Goal: Information Seeking & Learning: Learn about a topic

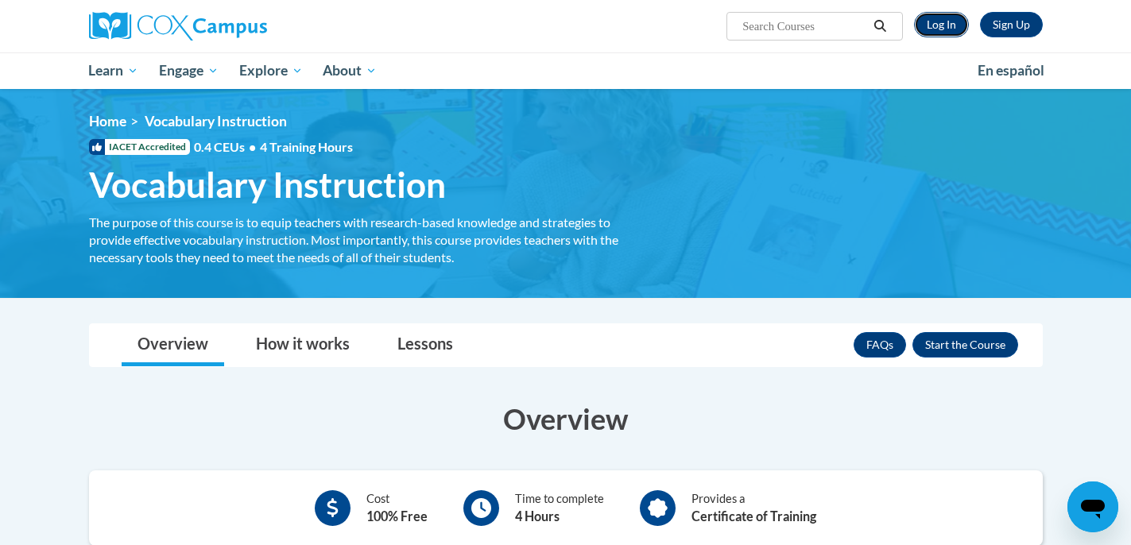
click at [941, 20] on link "Log In" at bounding box center [941, 24] width 55 height 25
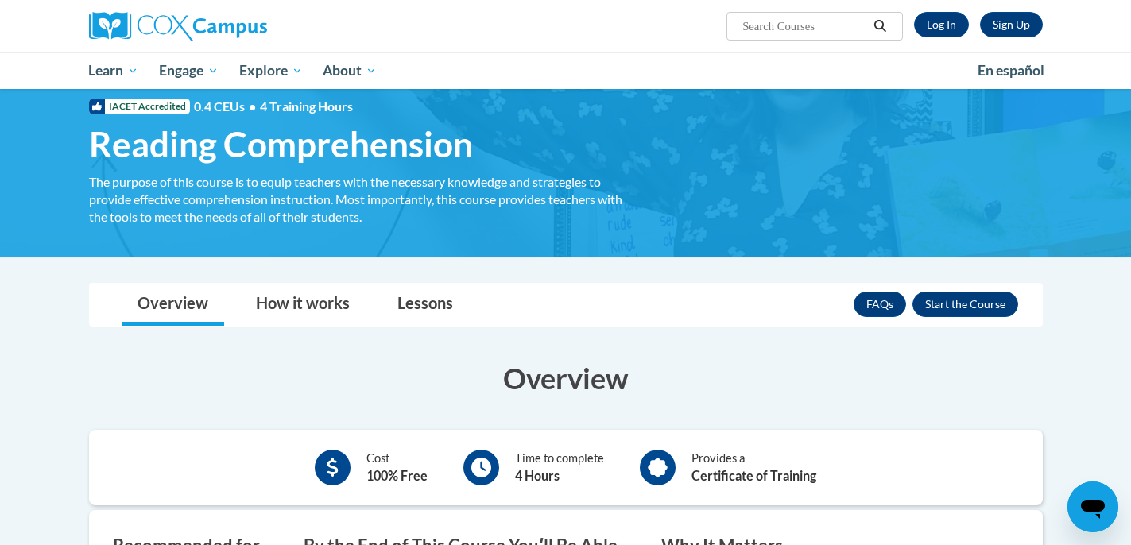
scroll to position [13, 0]
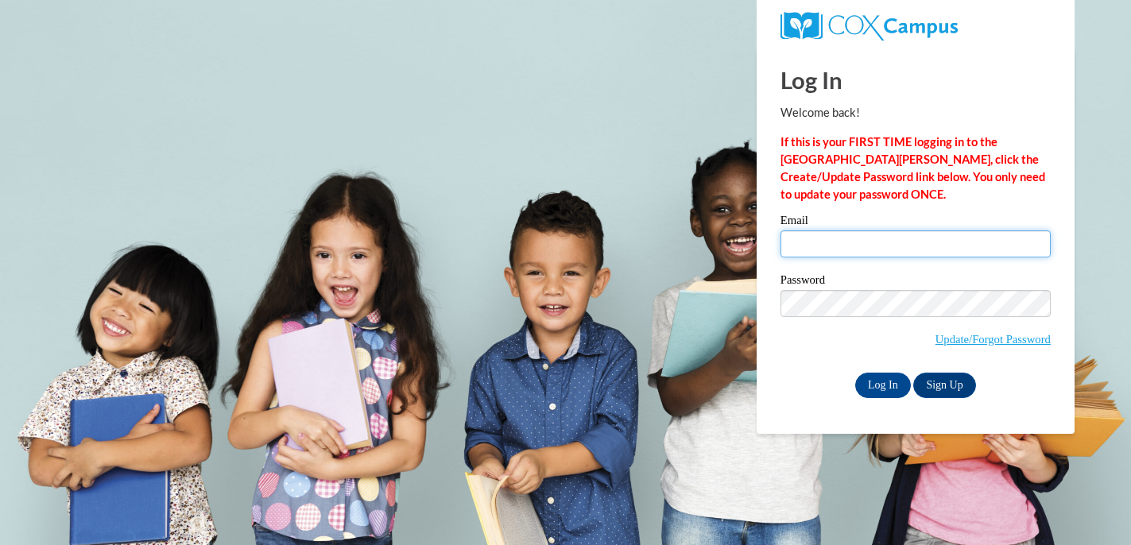
click at [803, 249] on input "Email" at bounding box center [915, 243] width 270 height 27
type input "sthula@students.kennesaw.edu"
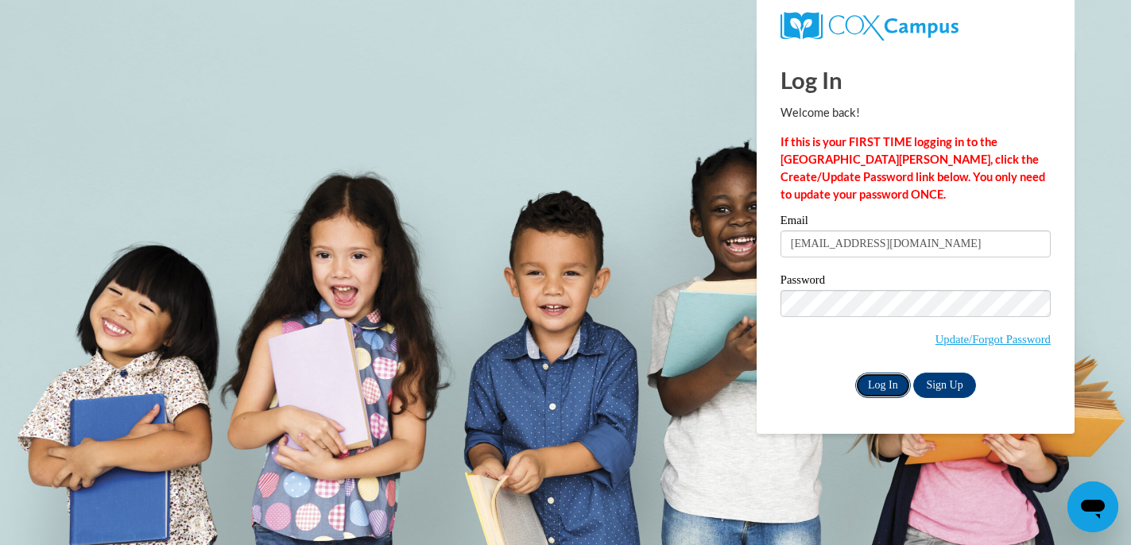
click at [885, 379] on input "Log In" at bounding box center [883, 385] width 56 height 25
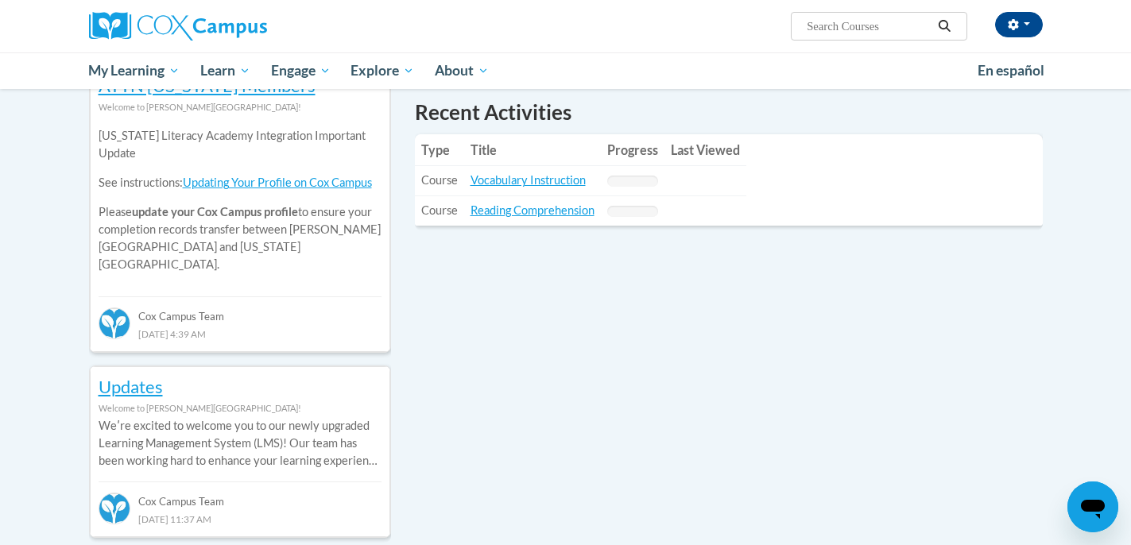
scroll to position [551, 0]
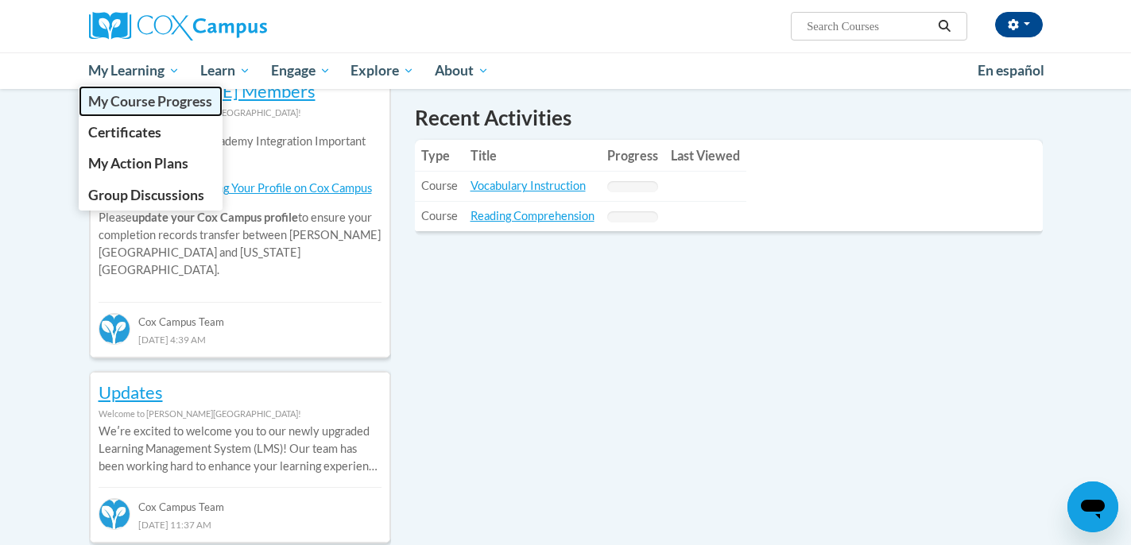
click at [137, 102] on span "My Course Progress" at bounding box center [150, 101] width 124 height 17
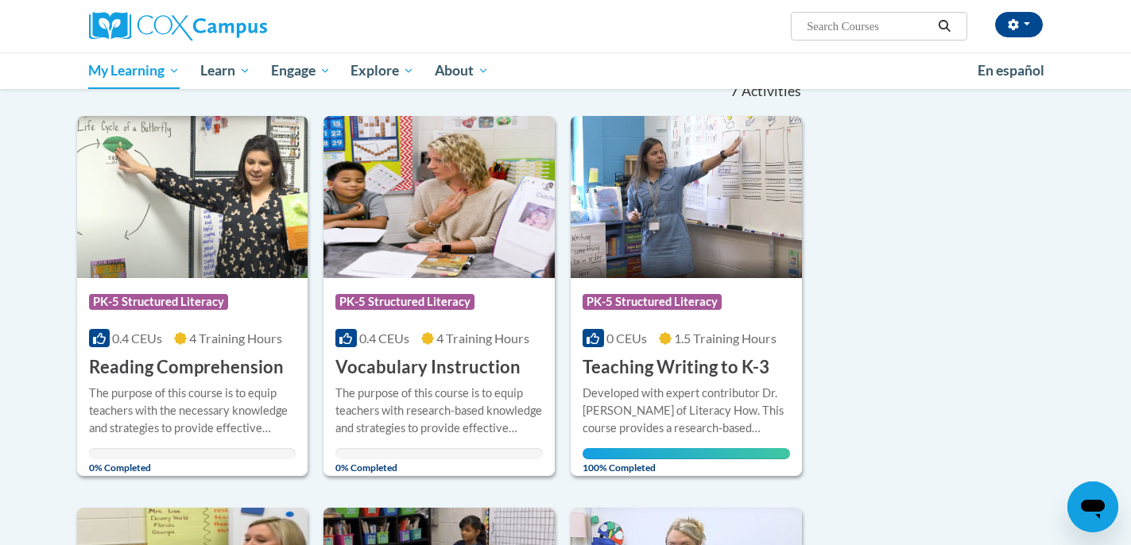
scroll to position [172, 0]
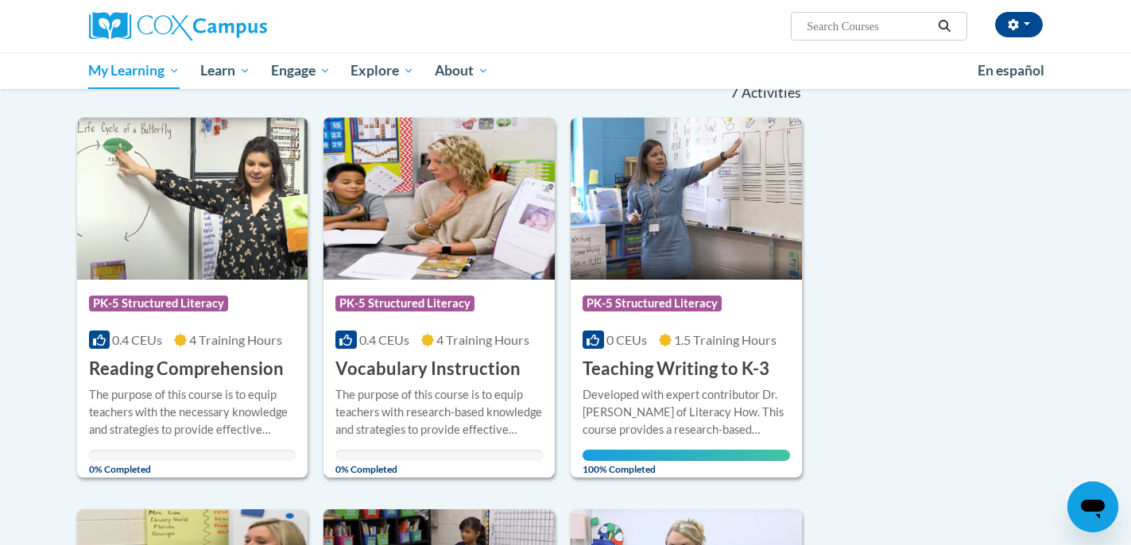
click at [447, 246] on img at bounding box center [438, 199] width 231 height 162
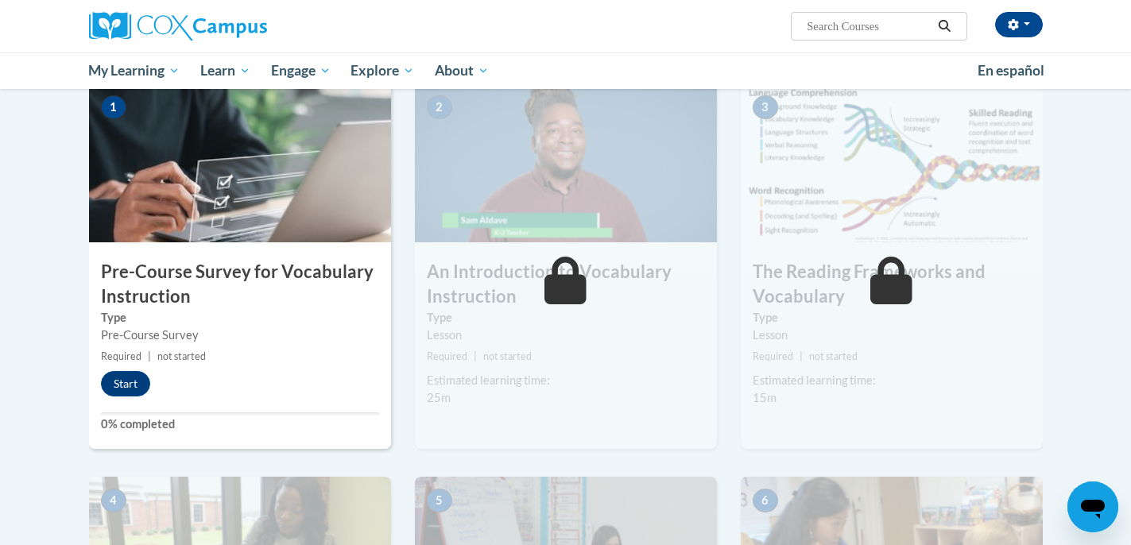
scroll to position [335, 0]
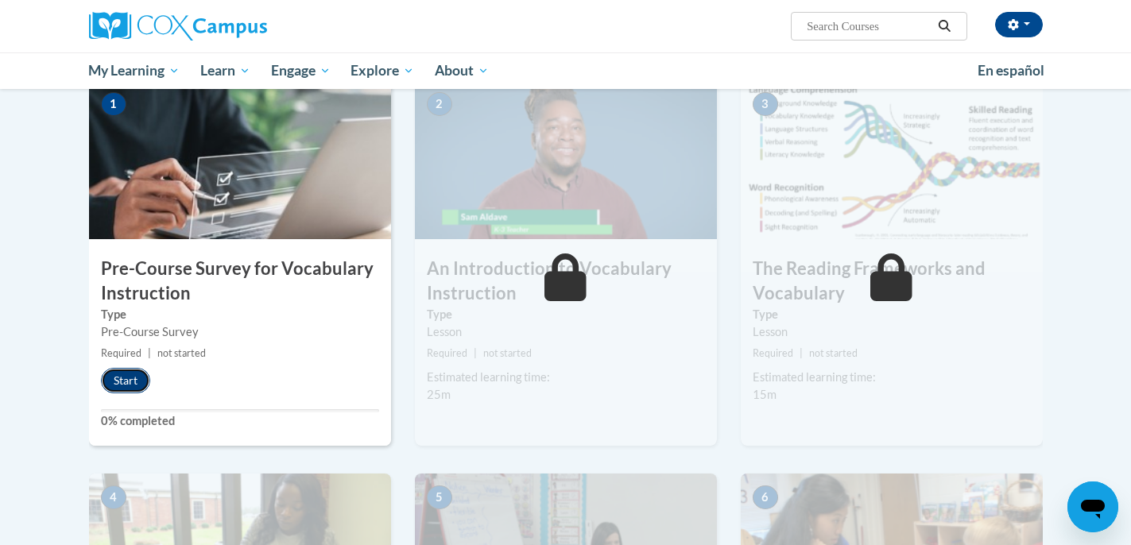
click at [112, 380] on button "Start" at bounding box center [125, 380] width 49 height 25
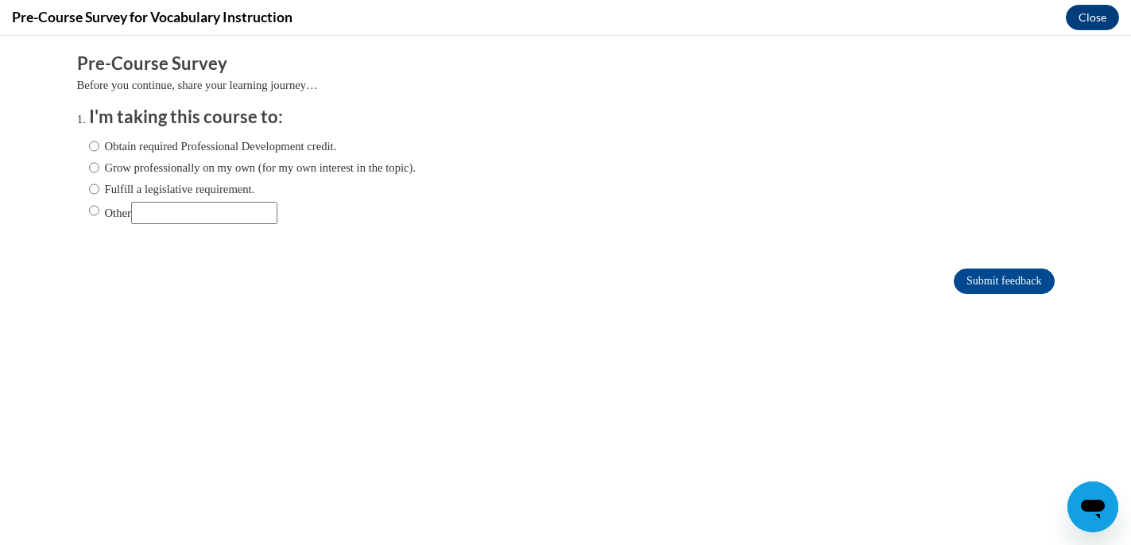
scroll to position [0, 0]
click at [206, 145] on label "Obtain required Professional Development credit." at bounding box center [213, 145] width 248 height 17
click at [99, 145] on input "Obtain required Professional Development credit." at bounding box center [94, 145] width 10 height 17
radio input "true"
click at [1003, 279] on input "Submit feedback" at bounding box center [1004, 281] width 100 height 25
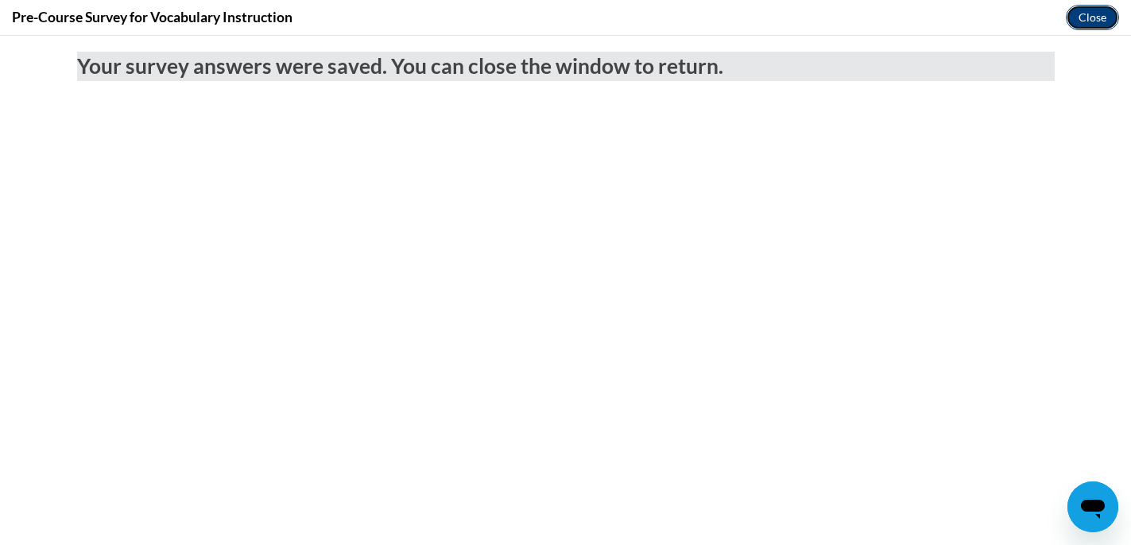
click at [1098, 13] on button "Close" at bounding box center [1092, 17] width 53 height 25
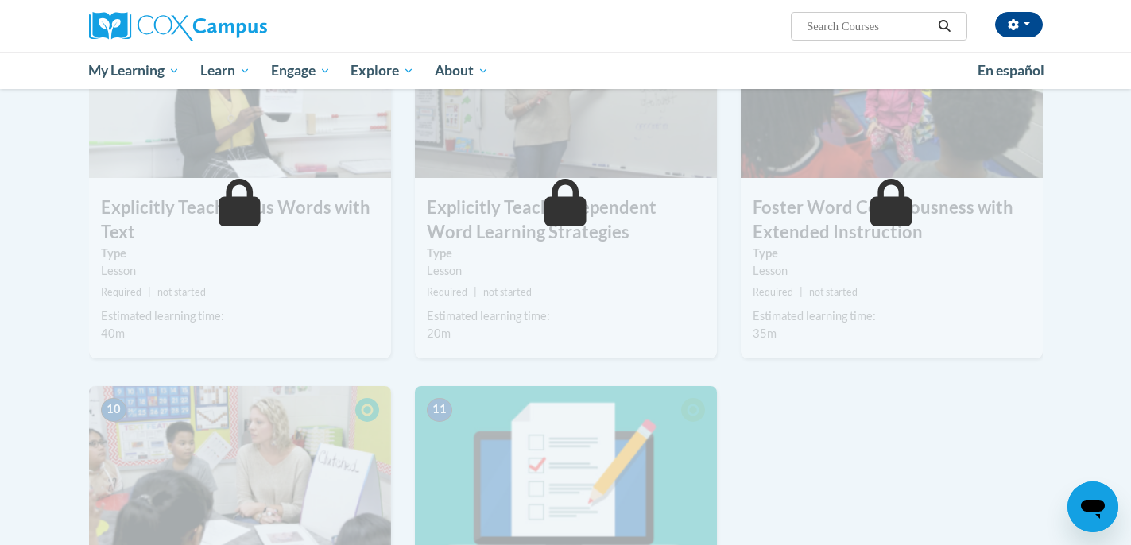
scroll to position [567, 0]
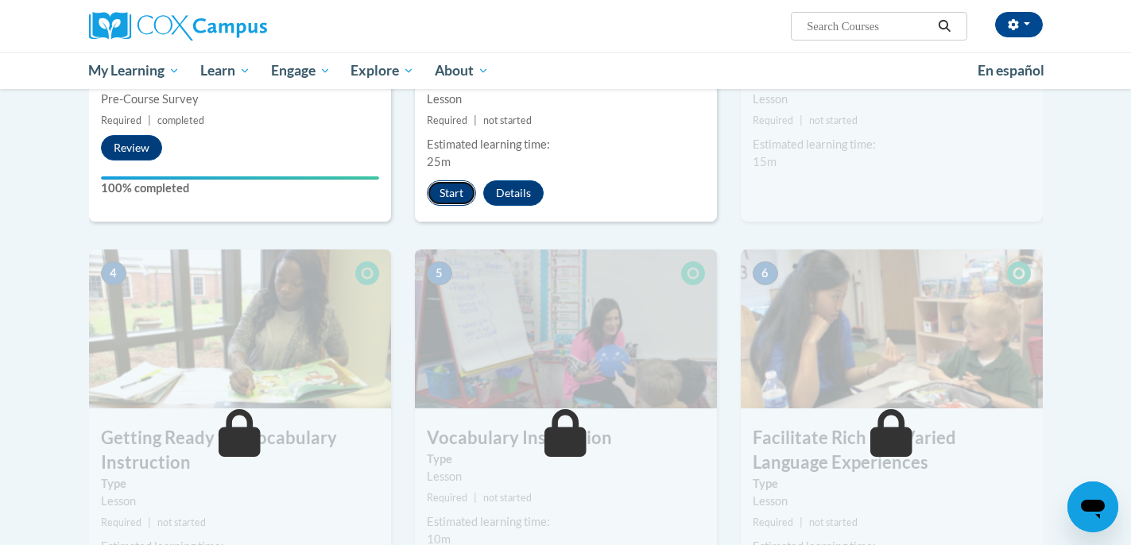
click at [455, 205] on button "Start" at bounding box center [451, 192] width 49 height 25
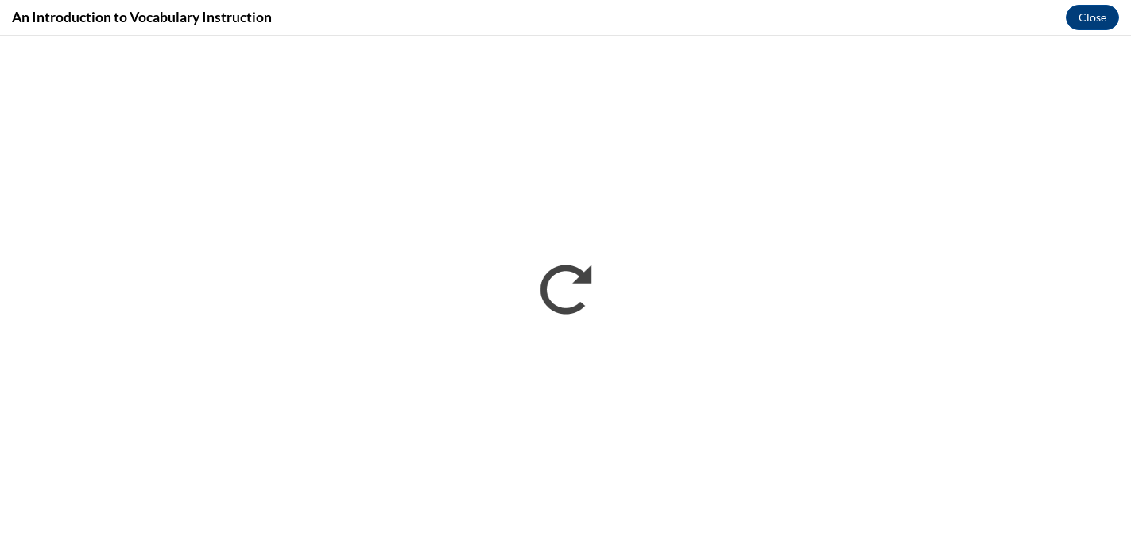
scroll to position [0, 0]
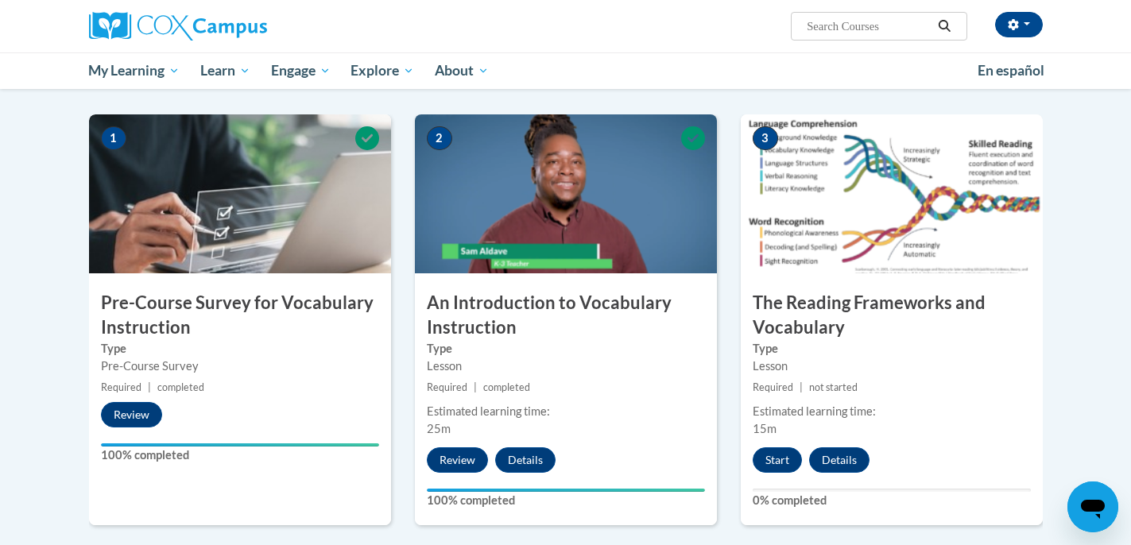
scroll to position [365, 0]
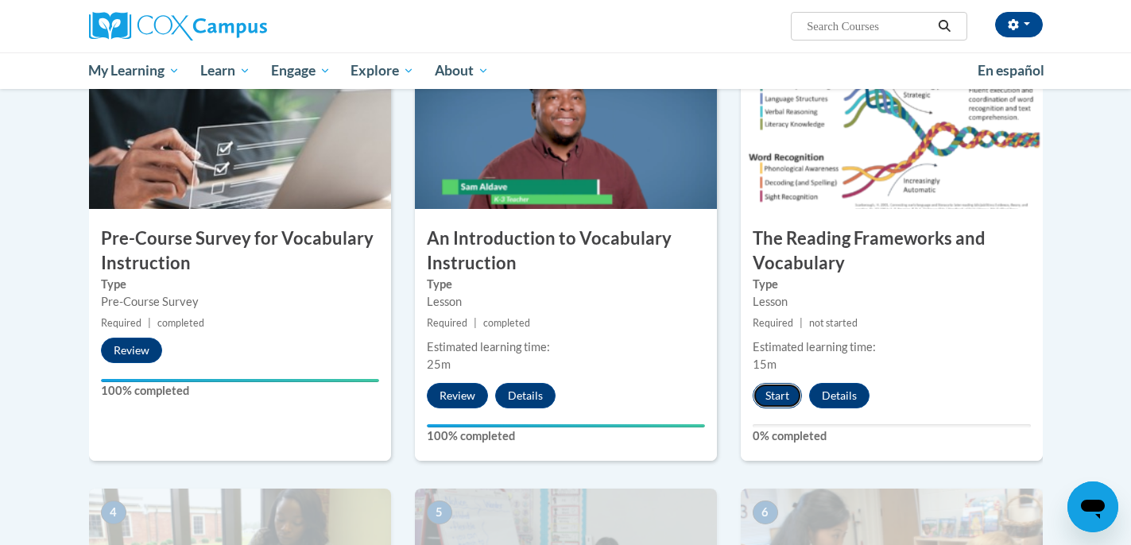
click at [774, 396] on button "Start" at bounding box center [777, 395] width 49 height 25
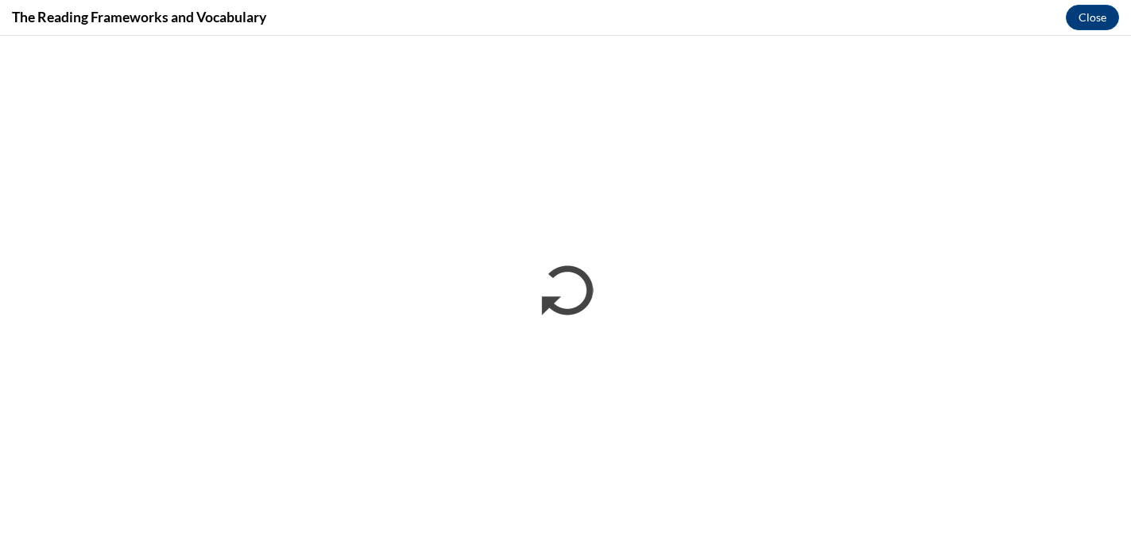
scroll to position [0, 0]
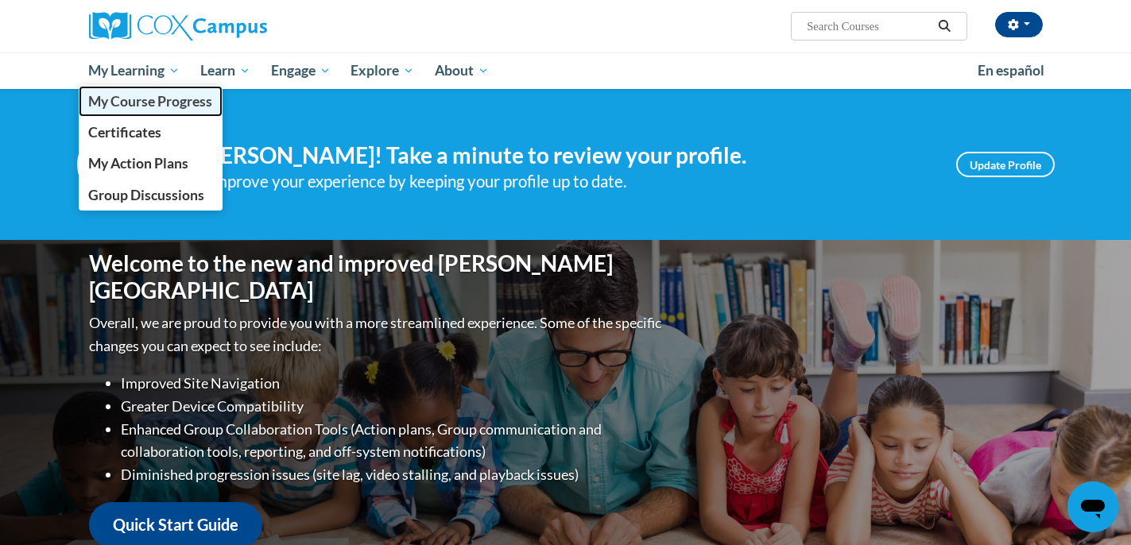
click at [172, 109] on span "My Course Progress" at bounding box center [150, 101] width 124 height 17
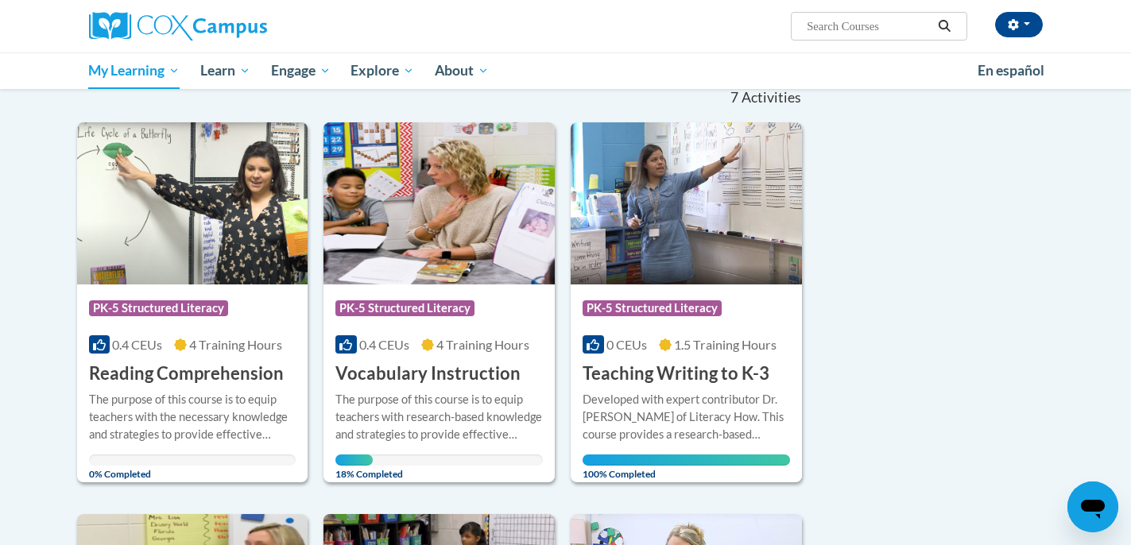
scroll to position [181, 0]
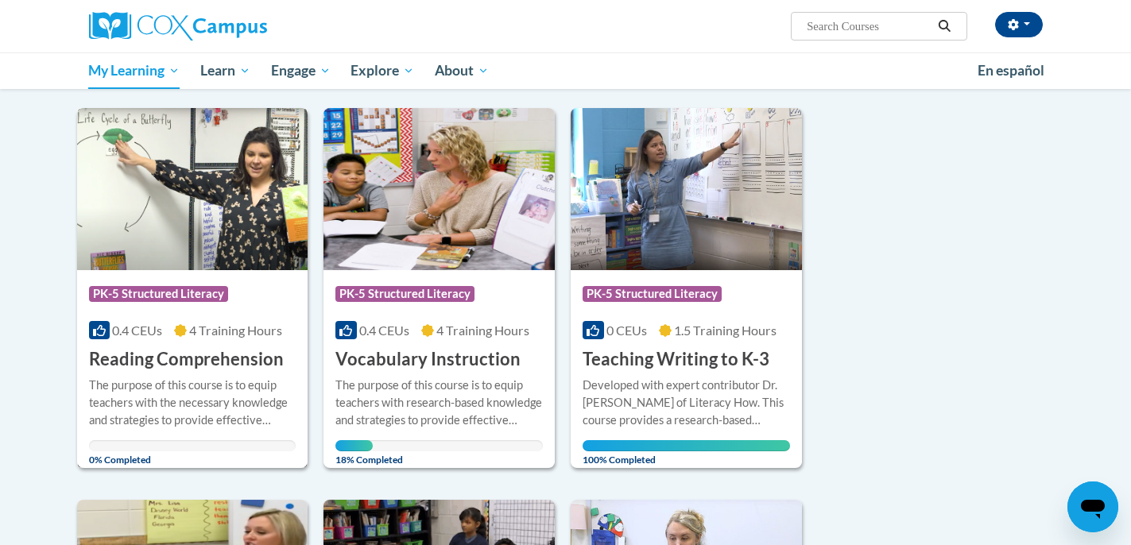
click at [192, 204] on img at bounding box center [192, 189] width 231 height 162
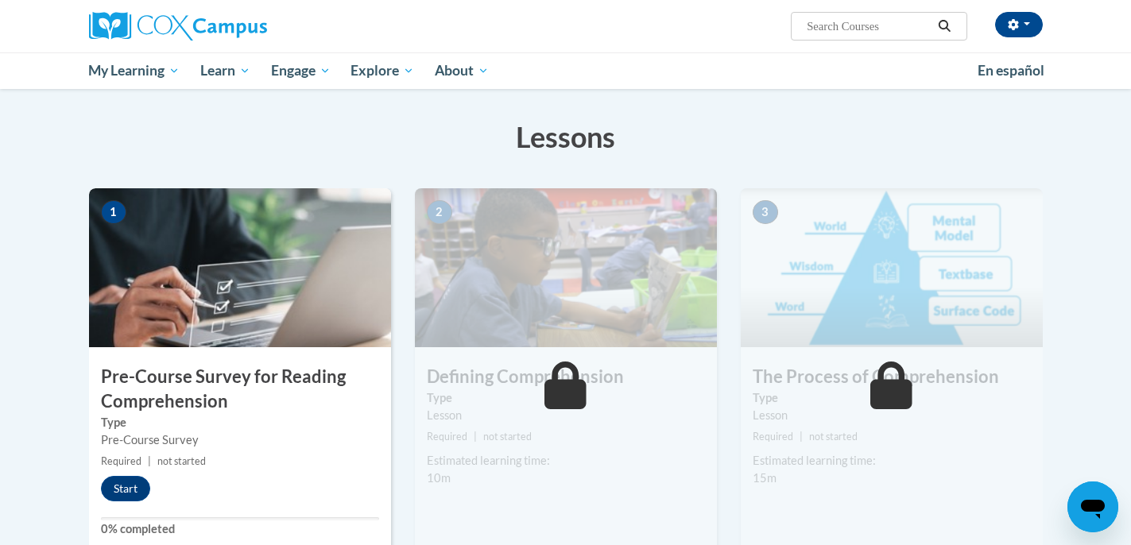
scroll to position [241, 0]
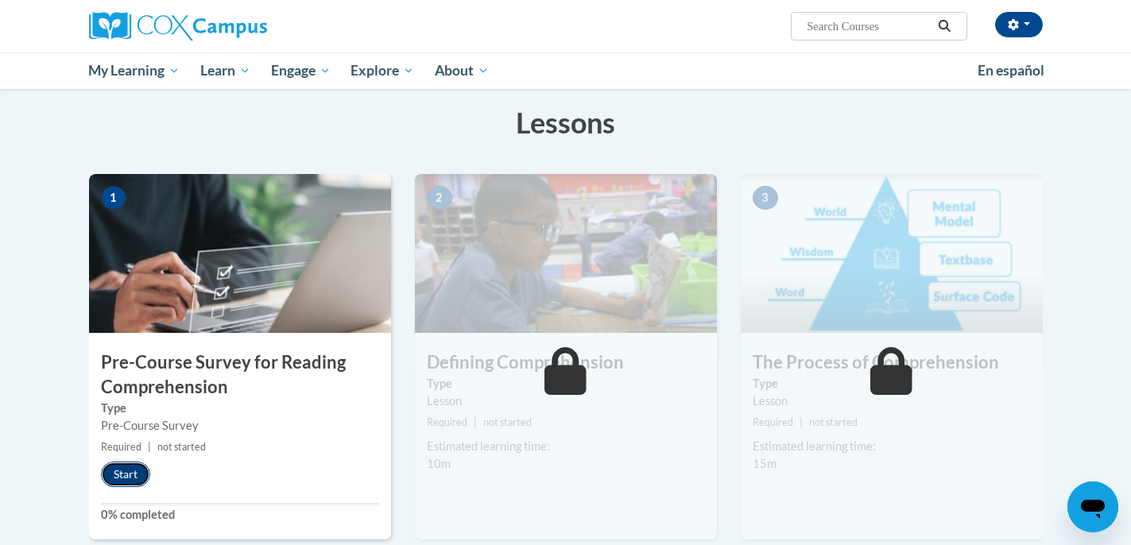
click at [136, 472] on button "Start" at bounding box center [125, 474] width 49 height 25
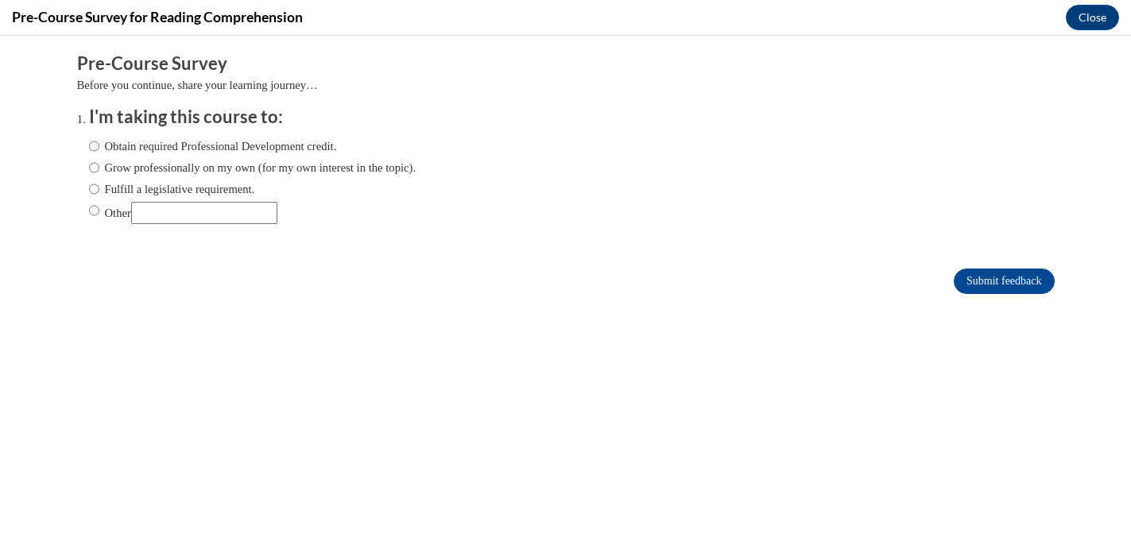
scroll to position [0, 0]
click at [333, 146] on label "Obtain required Professional Development credit." at bounding box center [213, 145] width 248 height 17
click at [99, 146] on input "Obtain required Professional Development credit." at bounding box center [94, 145] width 10 height 17
radio input "true"
click at [972, 280] on input "Submit feedback" at bounding box center [1004, 281] width 100 height 25
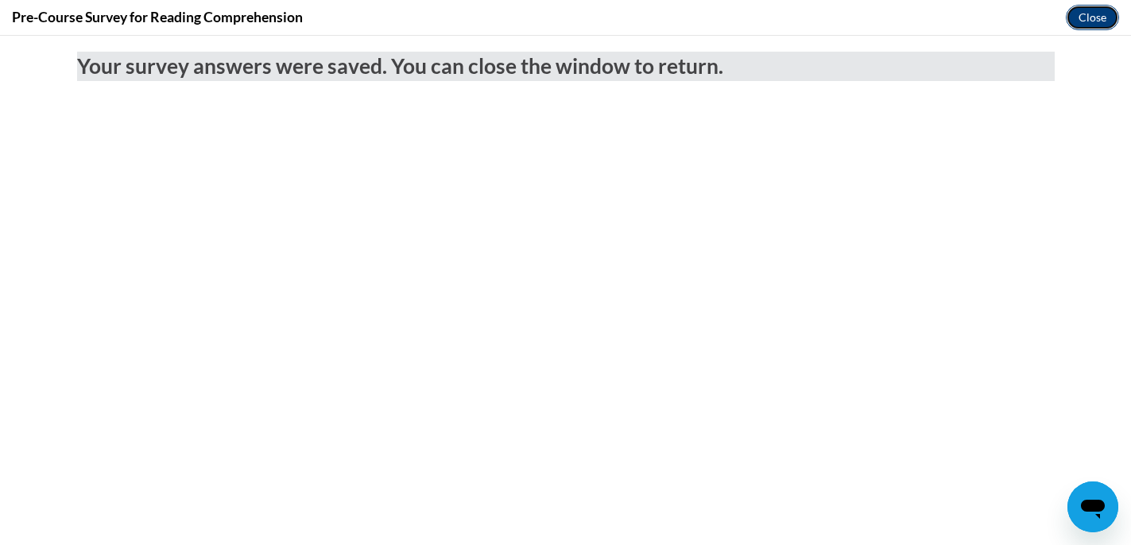
click at [1075, 21] on button "Close" at bounding box center [1092, 17] width 53 height 25
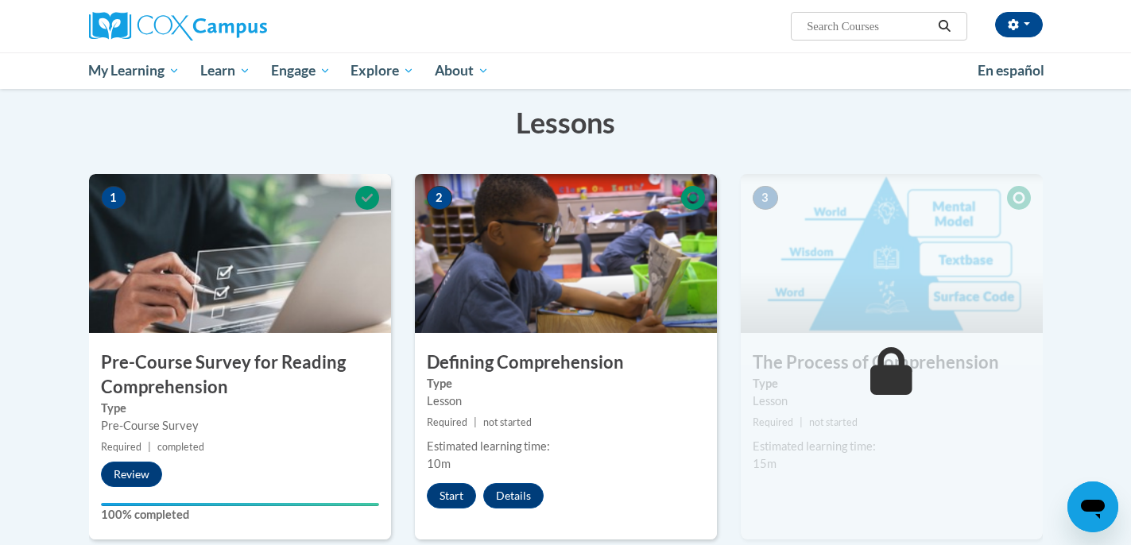
click at [458, 474] on div "2 Defining Comprehension Type Lesson Required | not started Estimated learning …" at bounding box center [566, 357] width 302 height 366
click at [459, 484] on button "Start" at bounding box center [451, 495] width 49 height 25
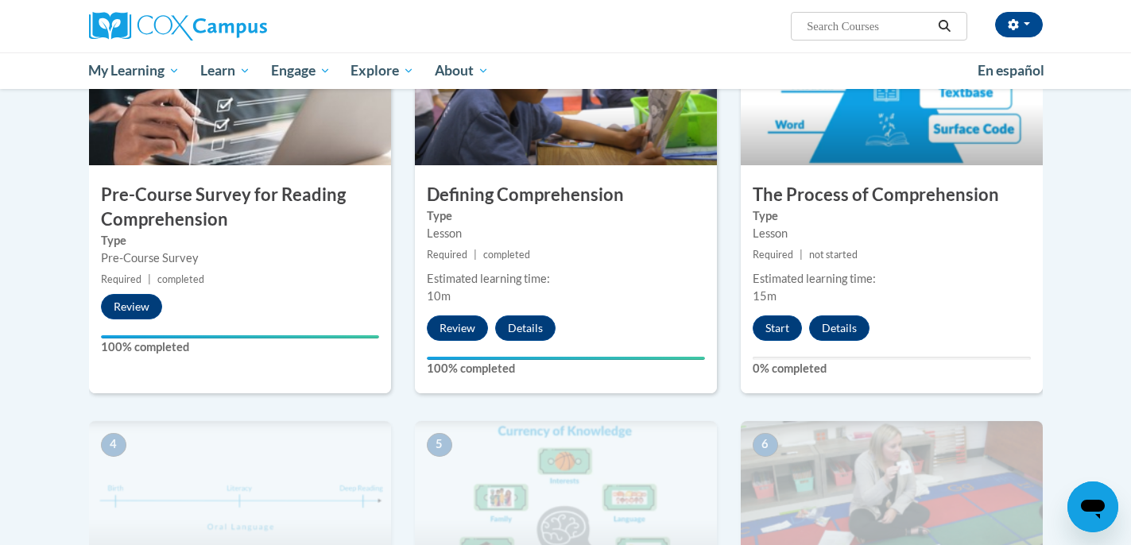
scroll to position [407, 0]
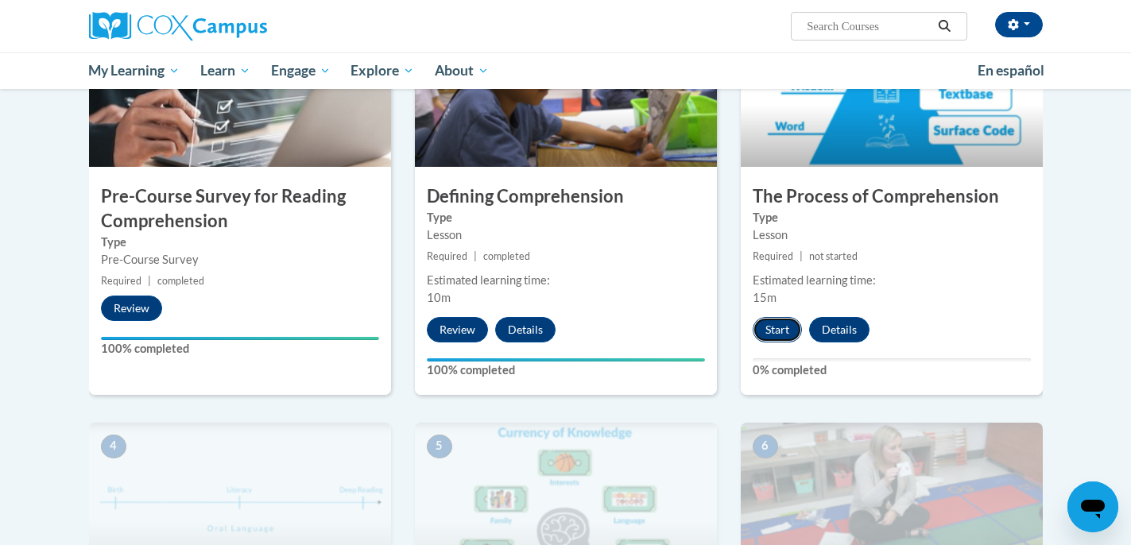
click at [777, 329] on button "Start" at bounding box center [777, 329] width 49 height 25
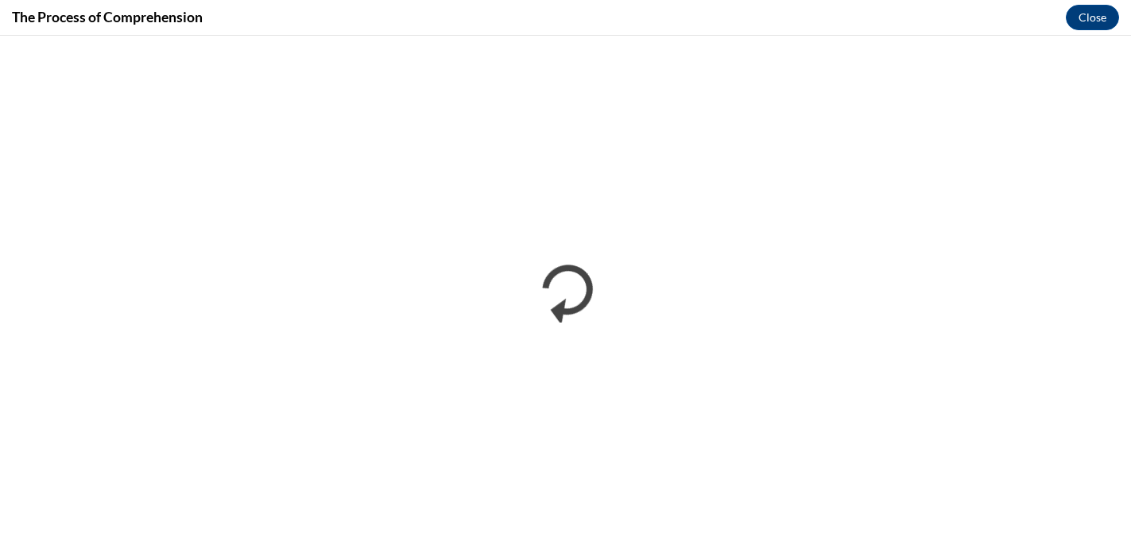
scroll to position [0, 0]
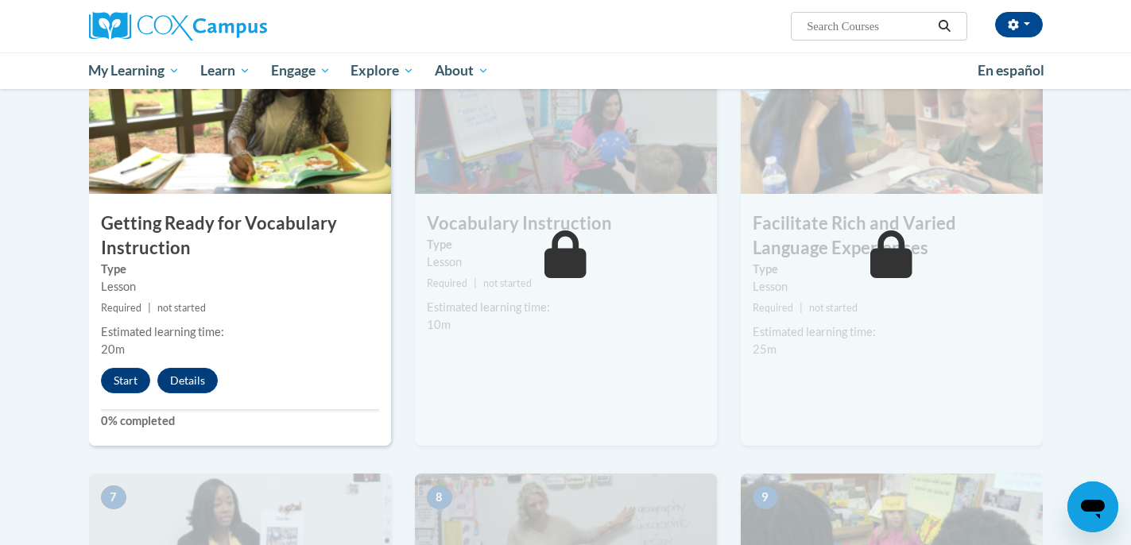
scroll to position [824, 0]
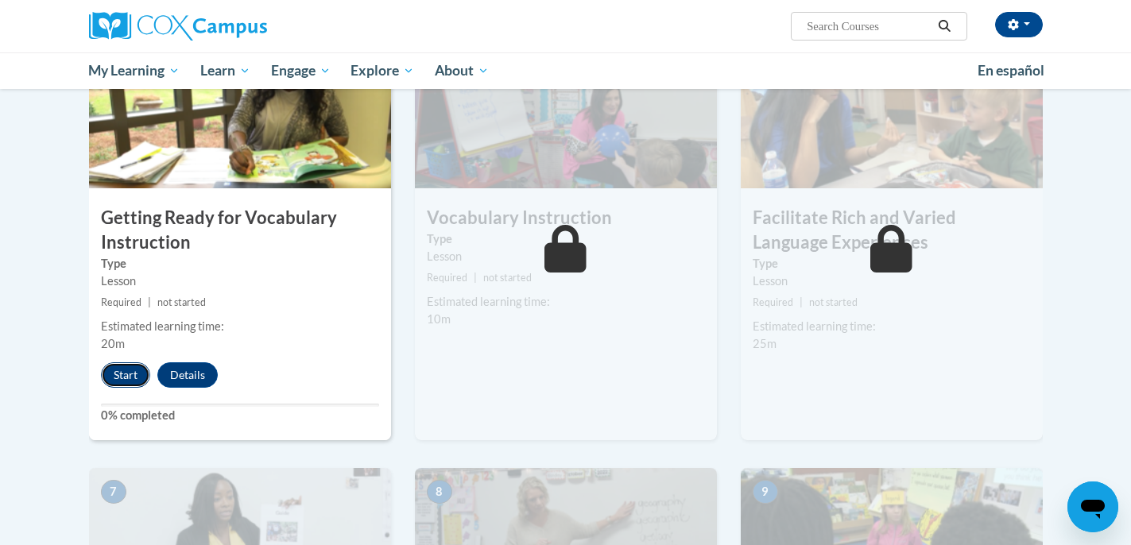
click at [133, 377] on button "Start" at bounding box center [125, 374] width 49 height 25
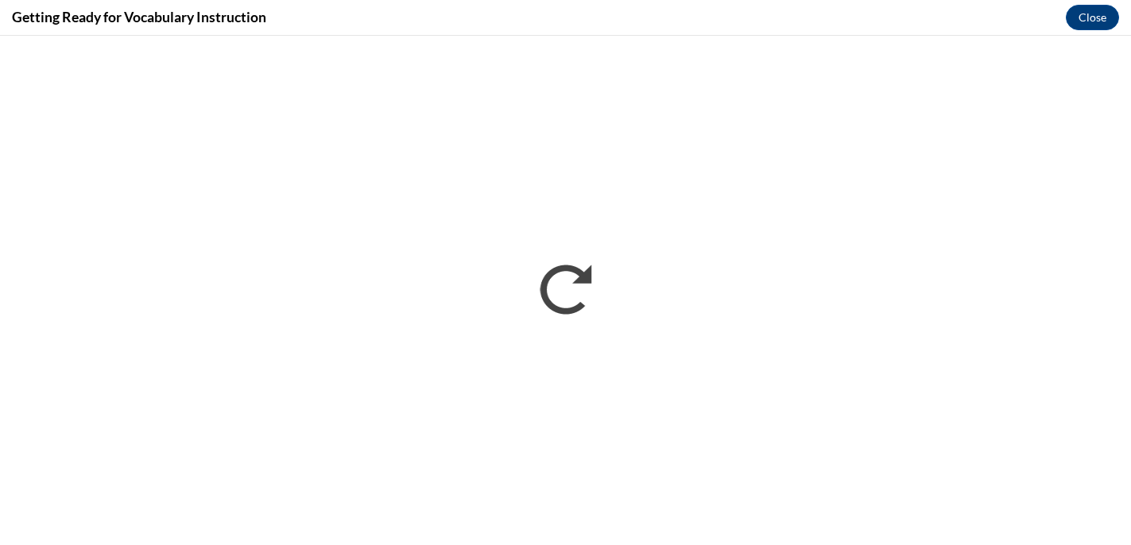
scroll to position [0, 0]
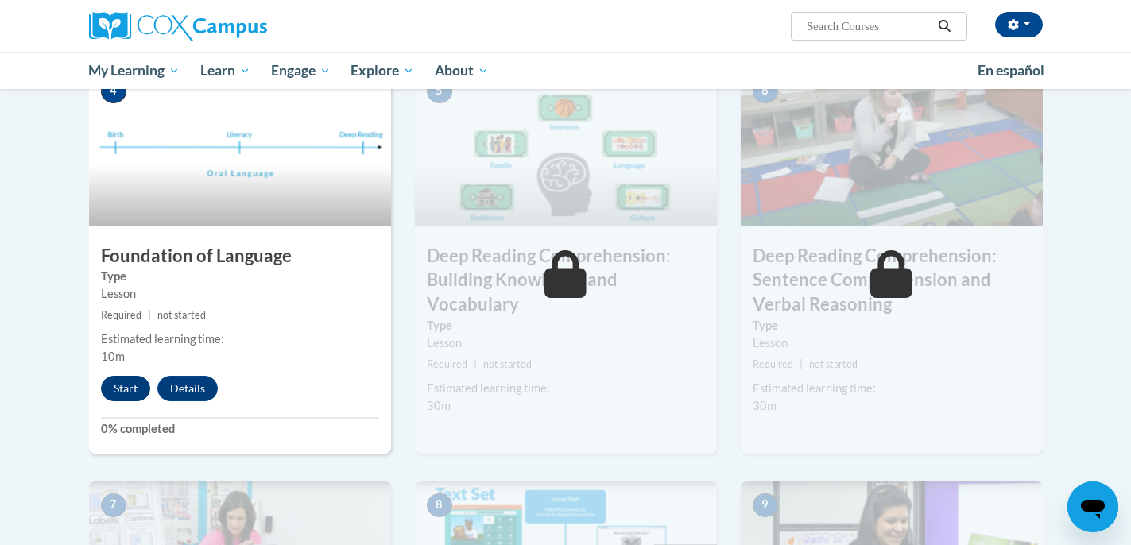
scroll to position [772, 0]
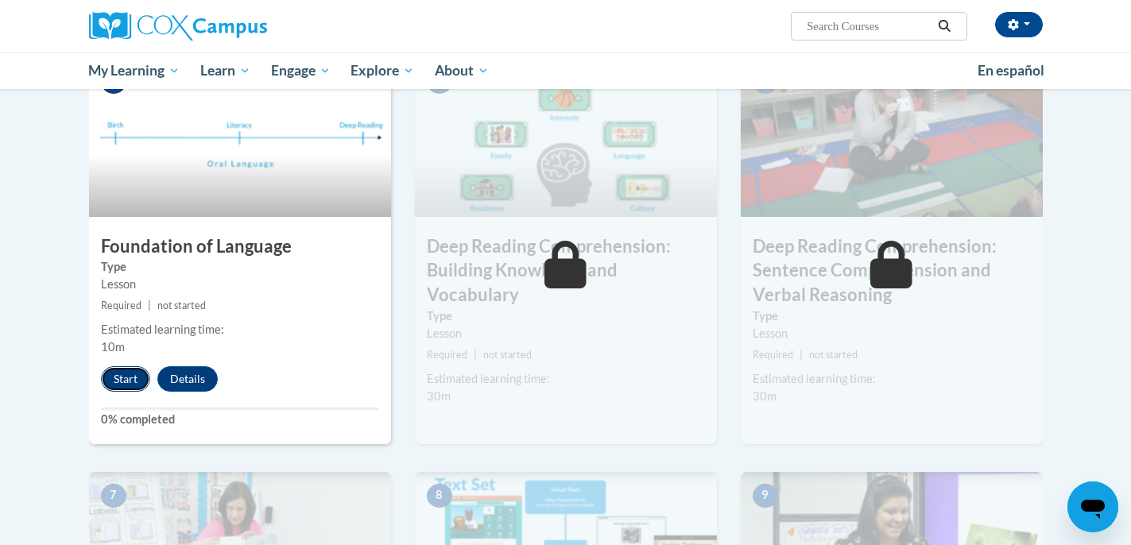
click at [122, 379] on button "Start" at bounding box center [125, 378] width 49 height 25
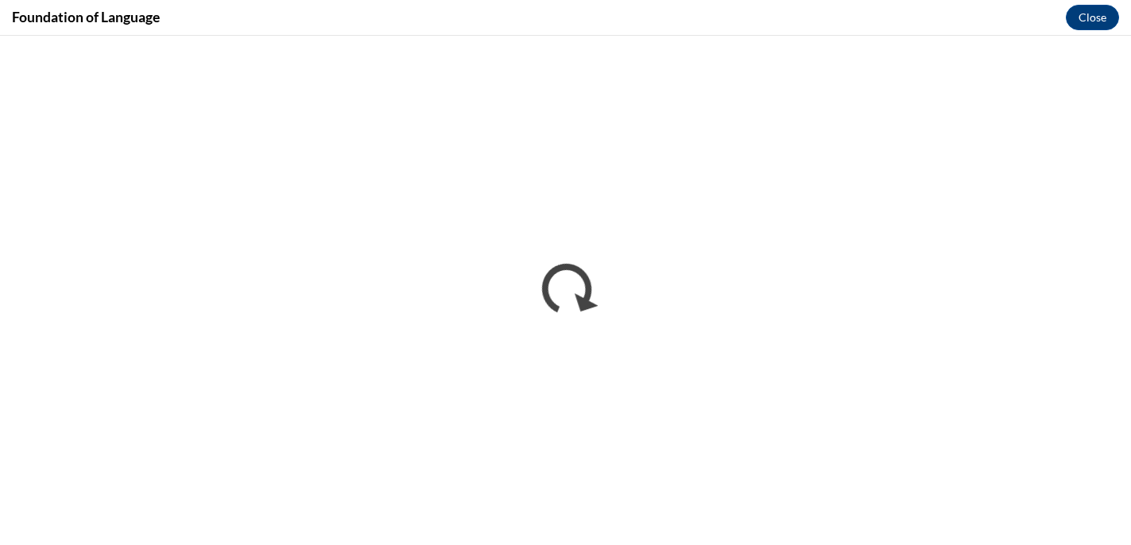
scroll to position [0, 0]
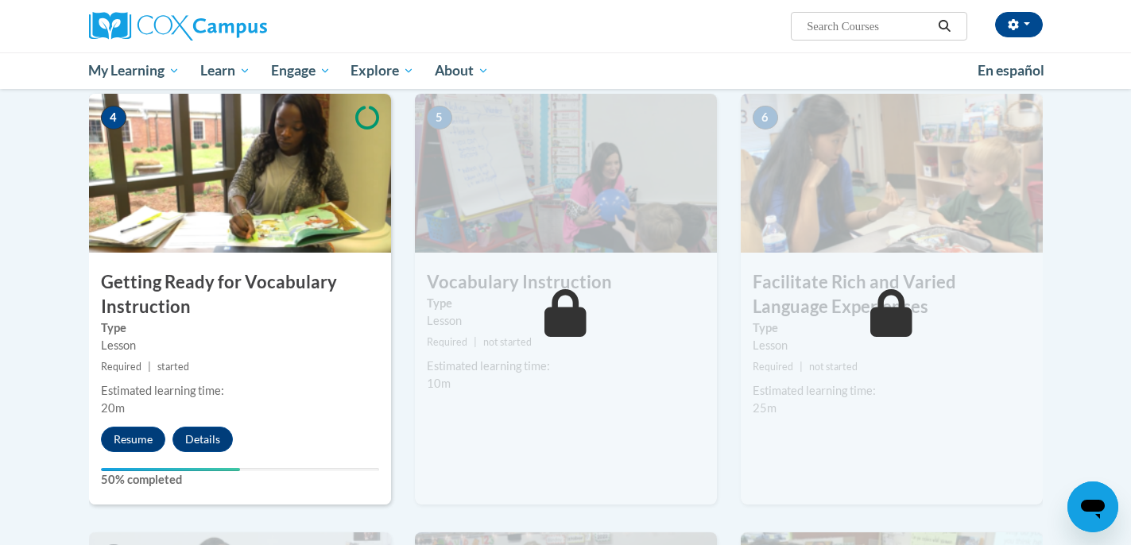
scroll to position [781, 0]
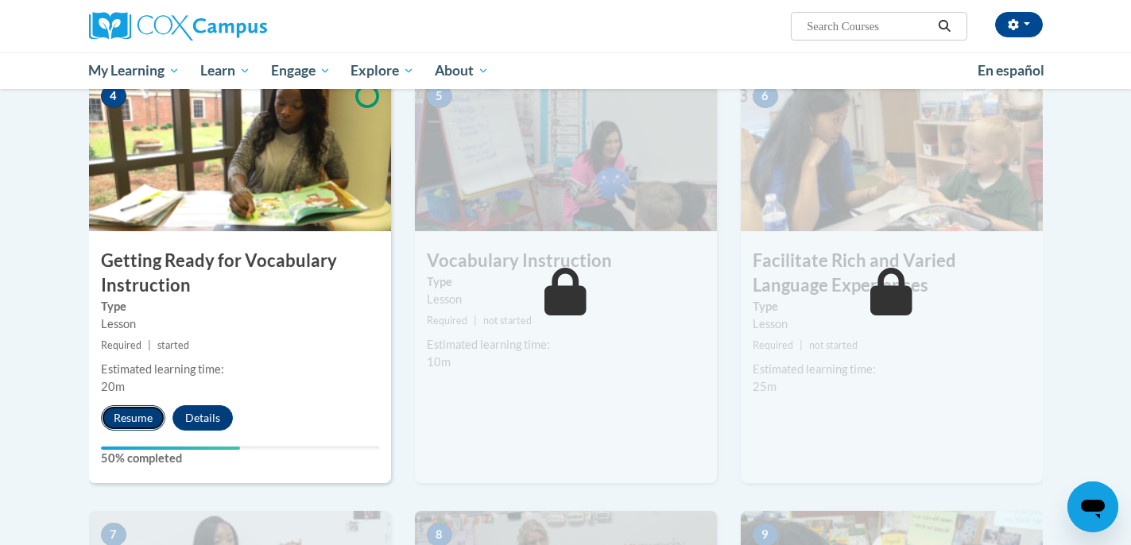
click at [134, 416] on button "Resume" at bounding box center [133, 417] width 64 height 25
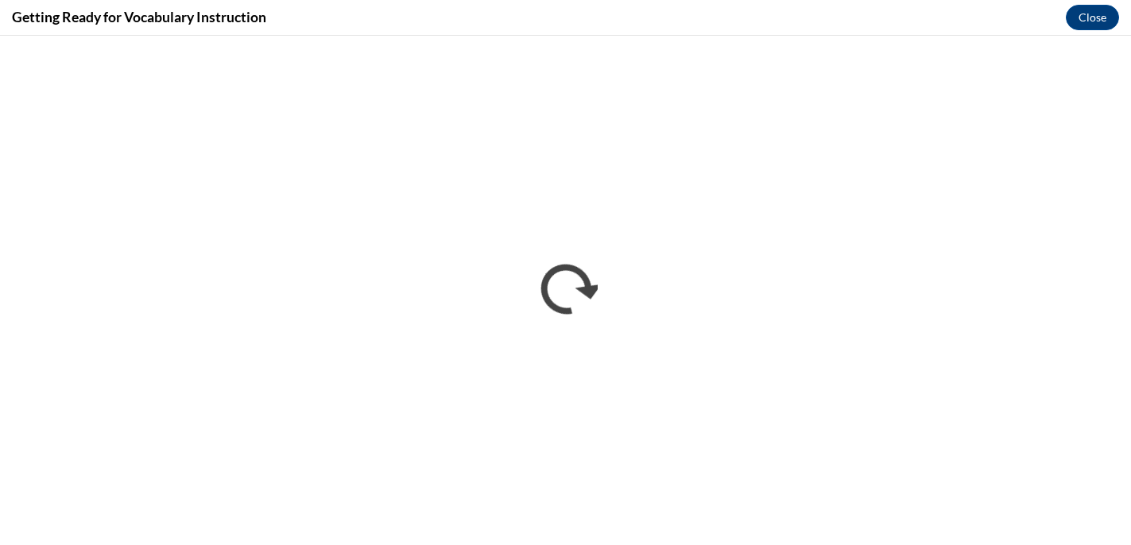
scroll to position [0, 0]
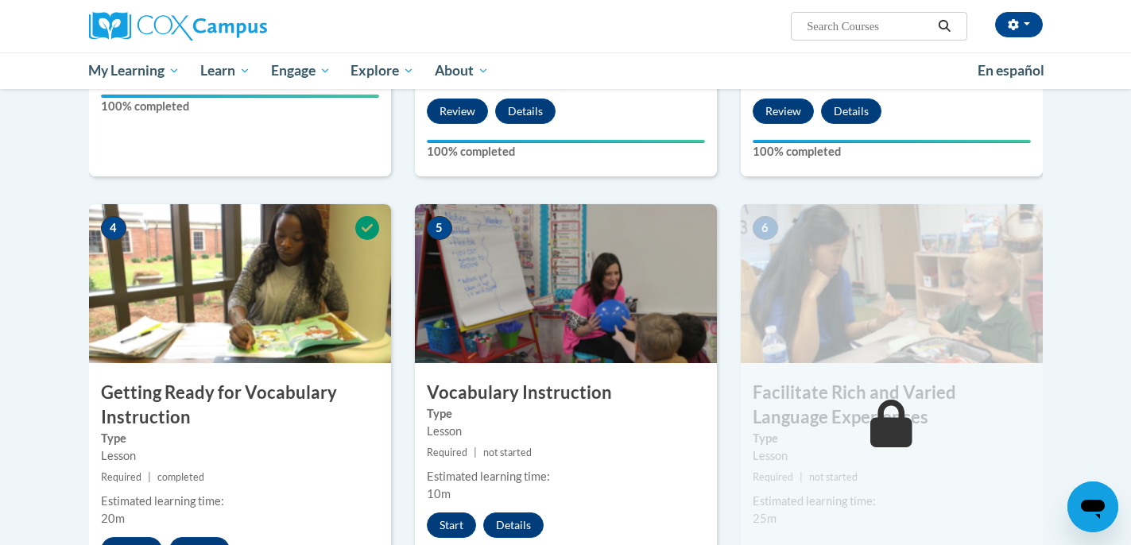
scroll to position [667, 0]
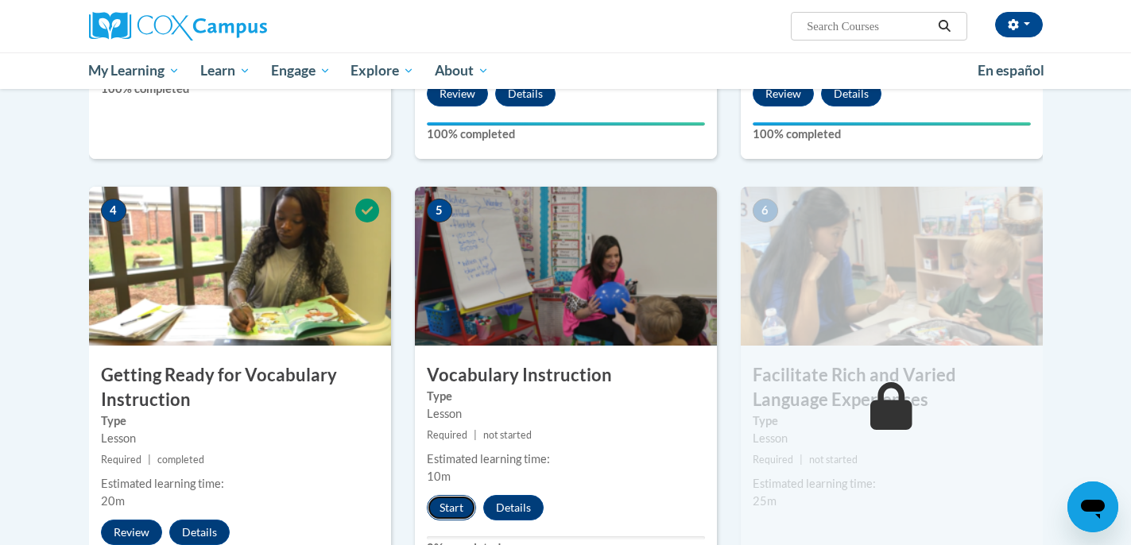
click at [453, 507] on button "Start" at bounding box center [451, 507] width 49 height 25
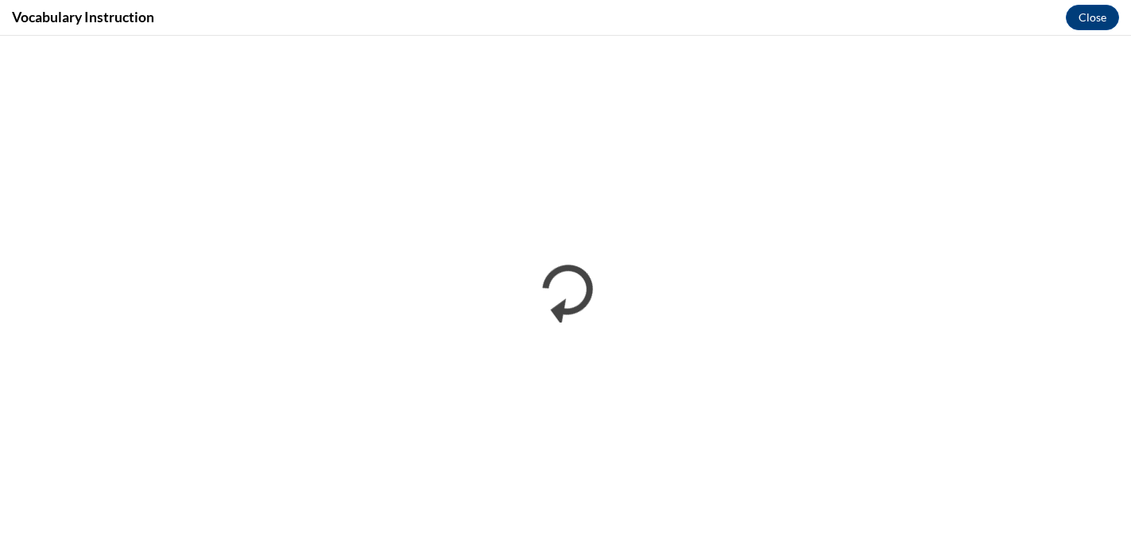
scroll to position [0, 0]
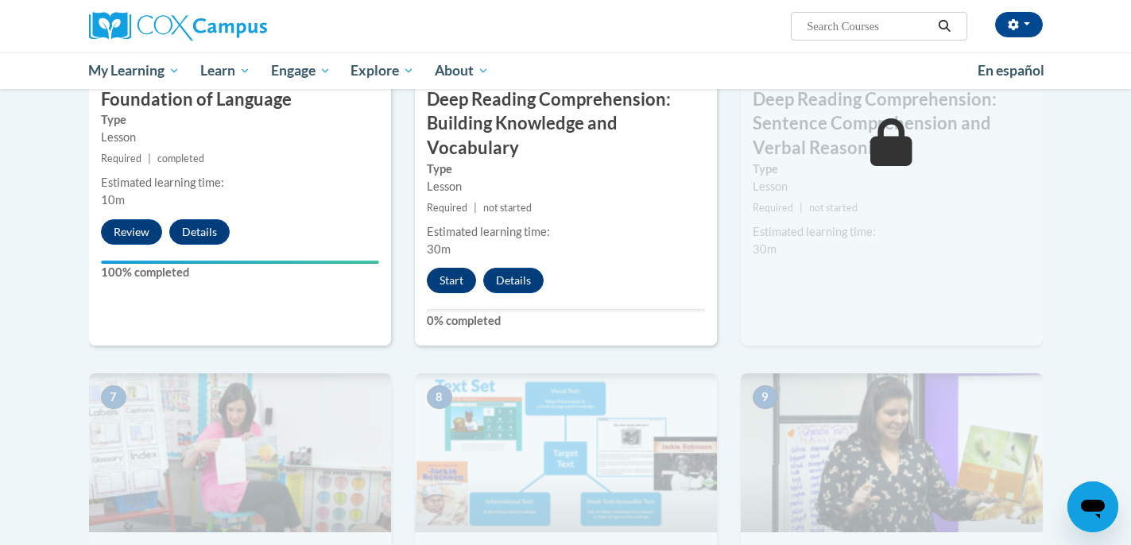
scroll to position [827, 0]
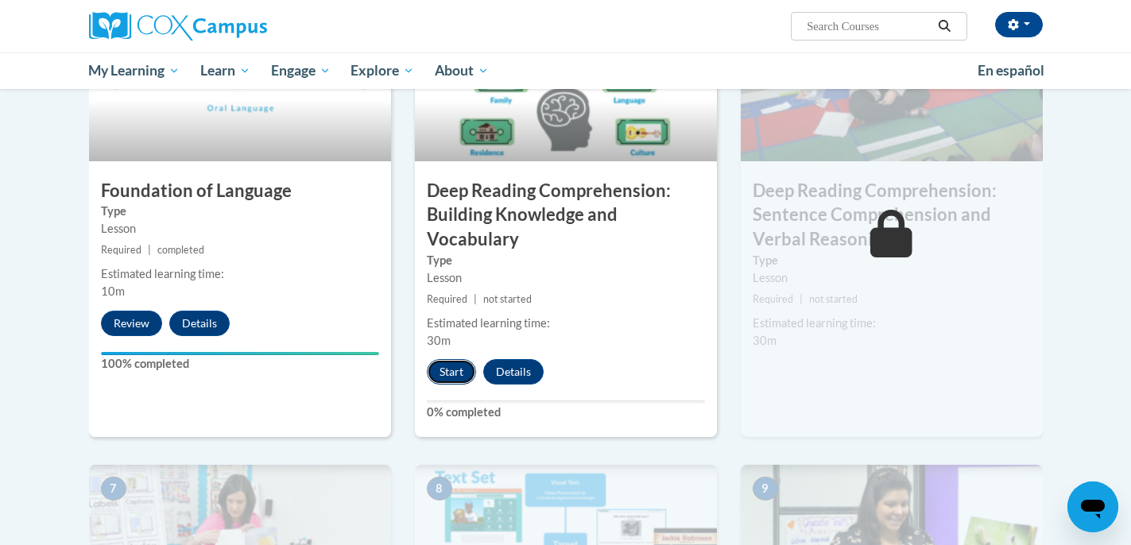
click at [447, 373] on button "Start" at bounding box center [451, 371] width 49 height 25
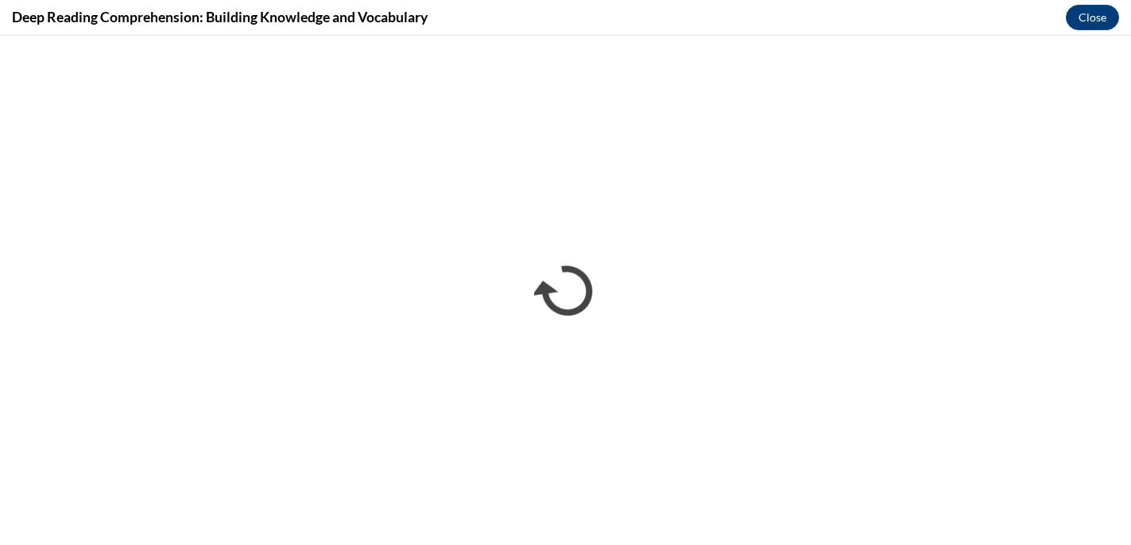
scroll to position [0, 0]
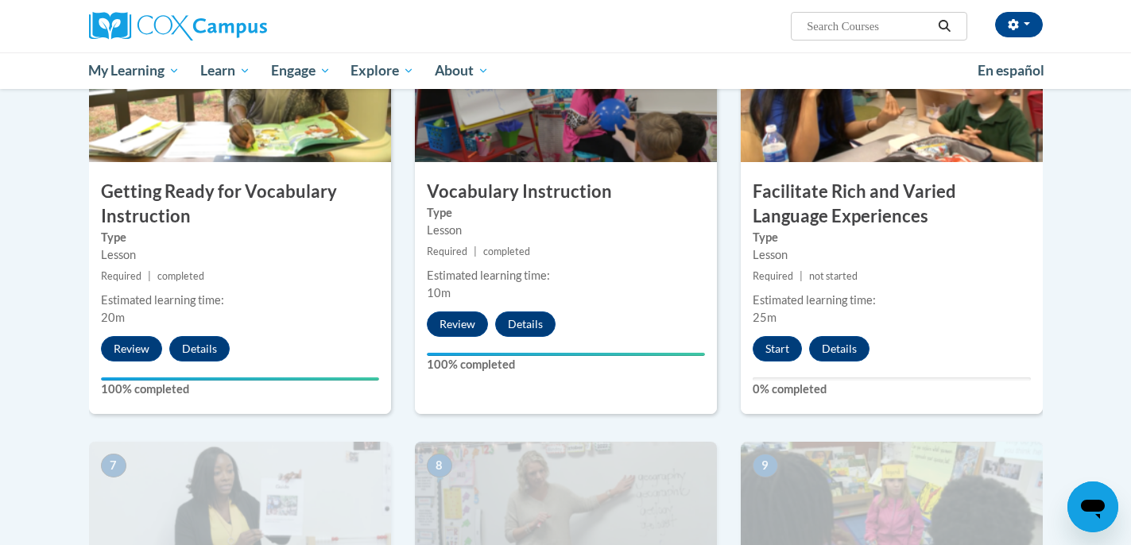
scroll to position [869, 0]
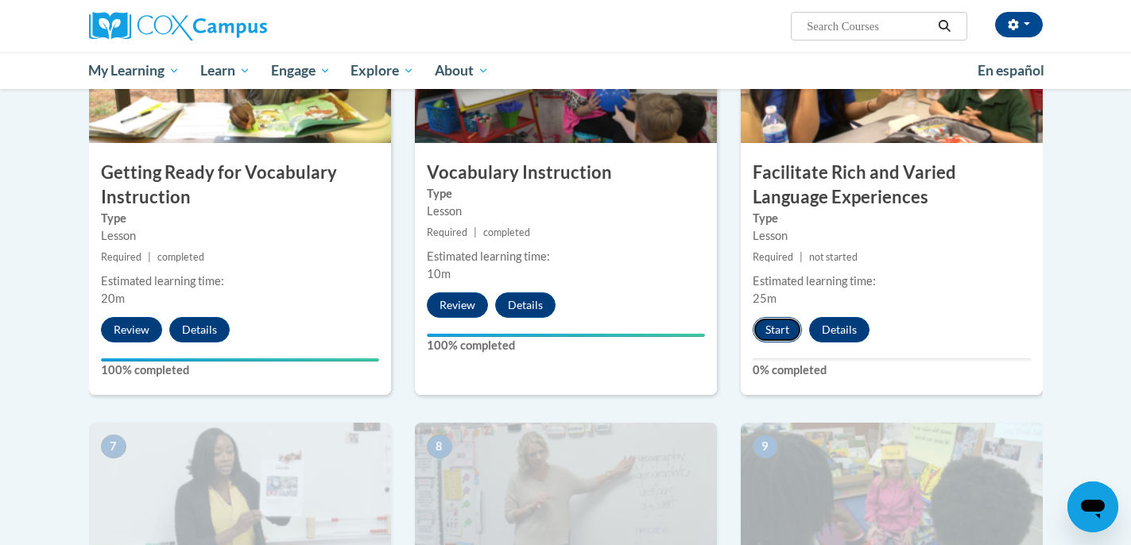
click at [782, 331] on button "Start" at bounding box center [777, 329] width 49 height 25
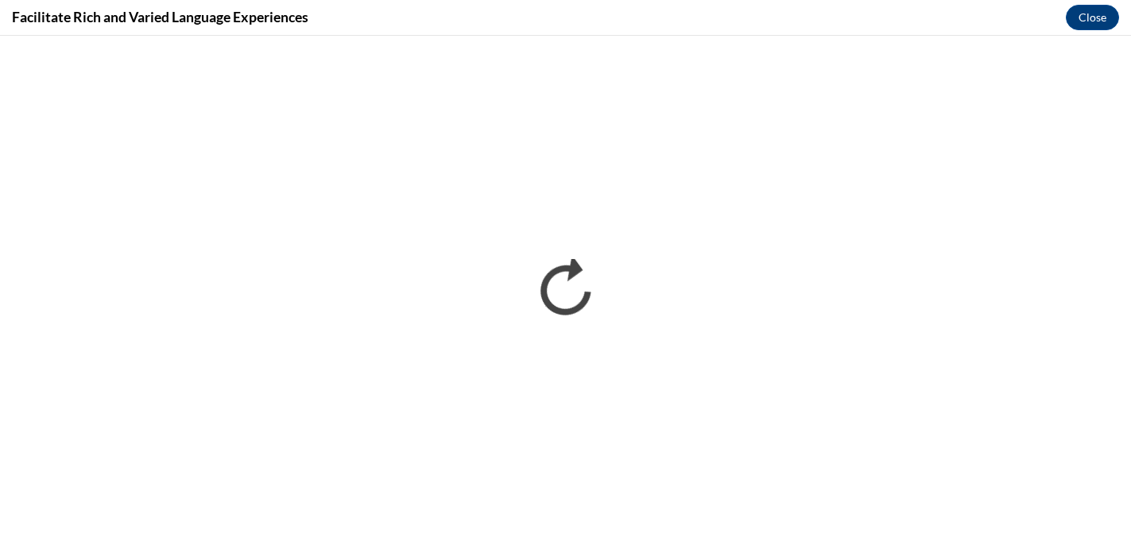
scroll to position [0, 0]
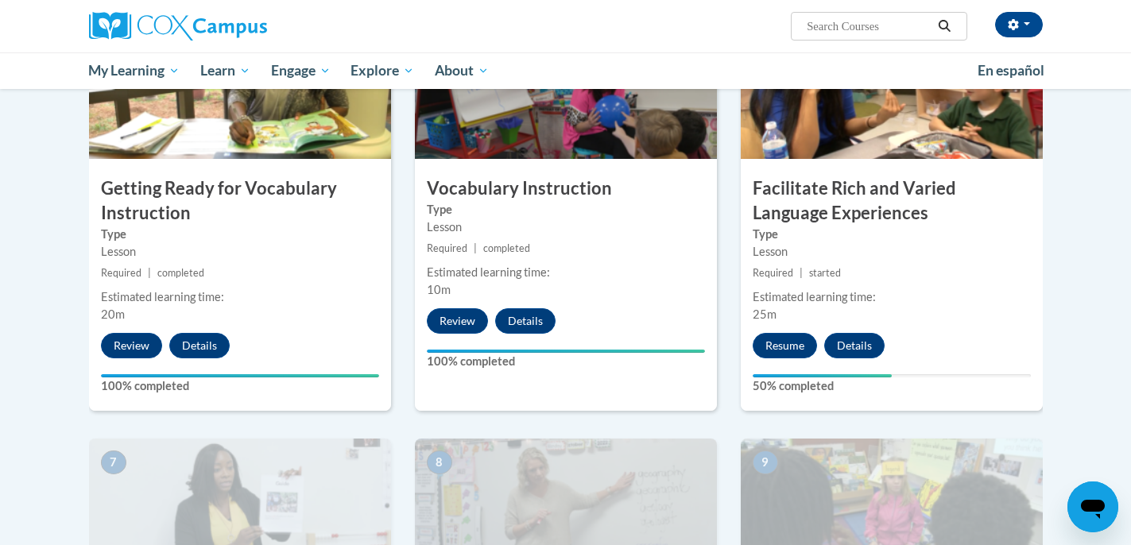
scroll to position [856, 0]
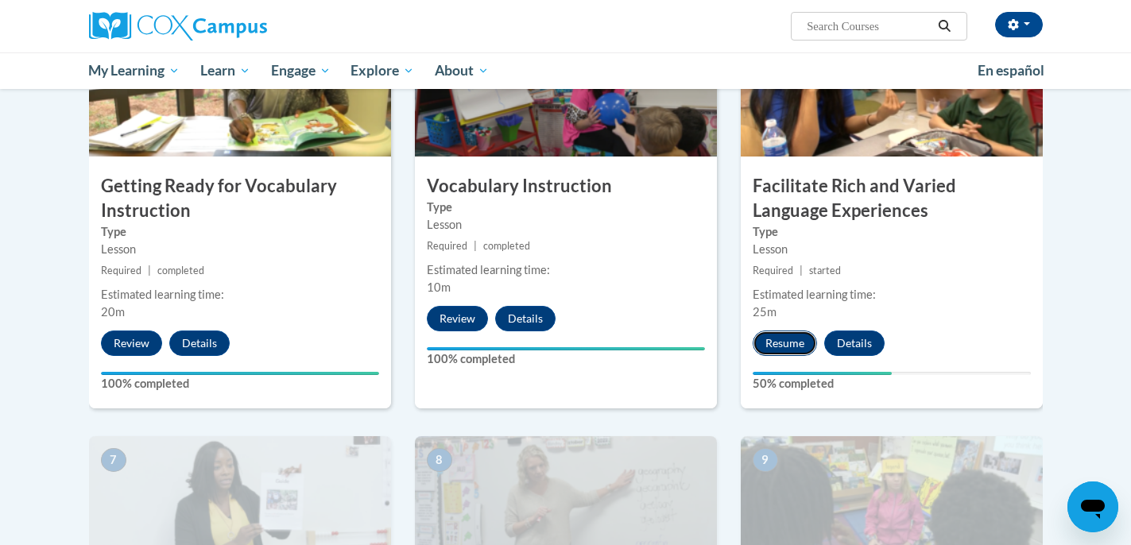
click at [803, 343] on button "Resume" at bounding box center [785, 343] width 64 height 25
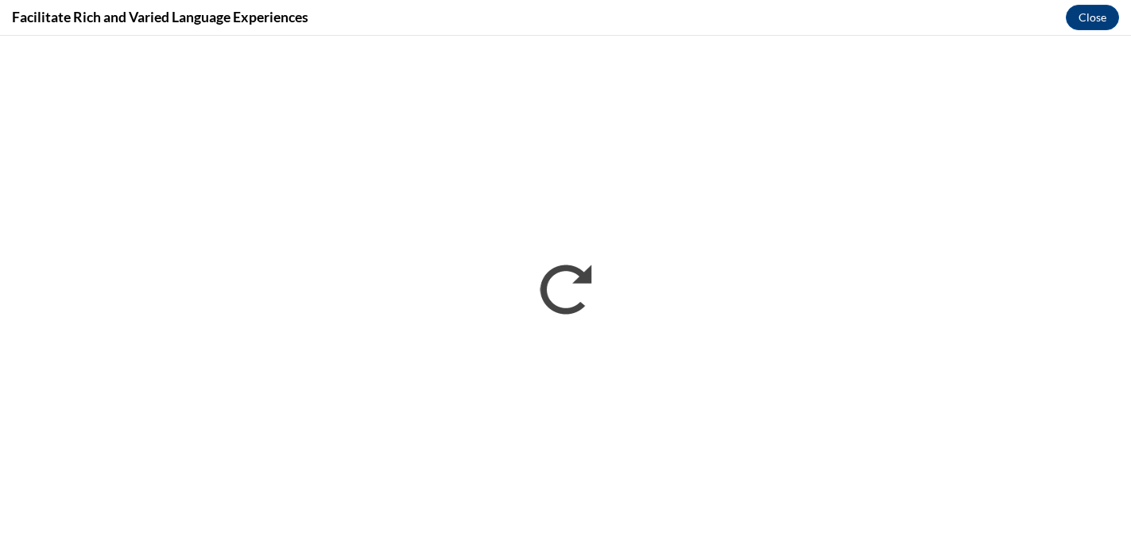
scroll to position [0, 0]
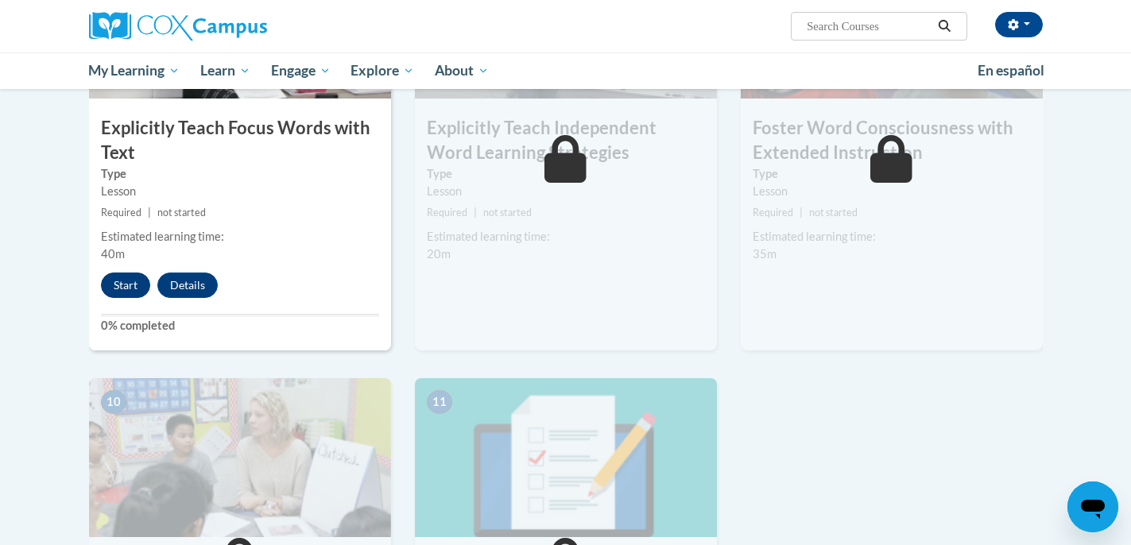
scroll to position [1343, 0]
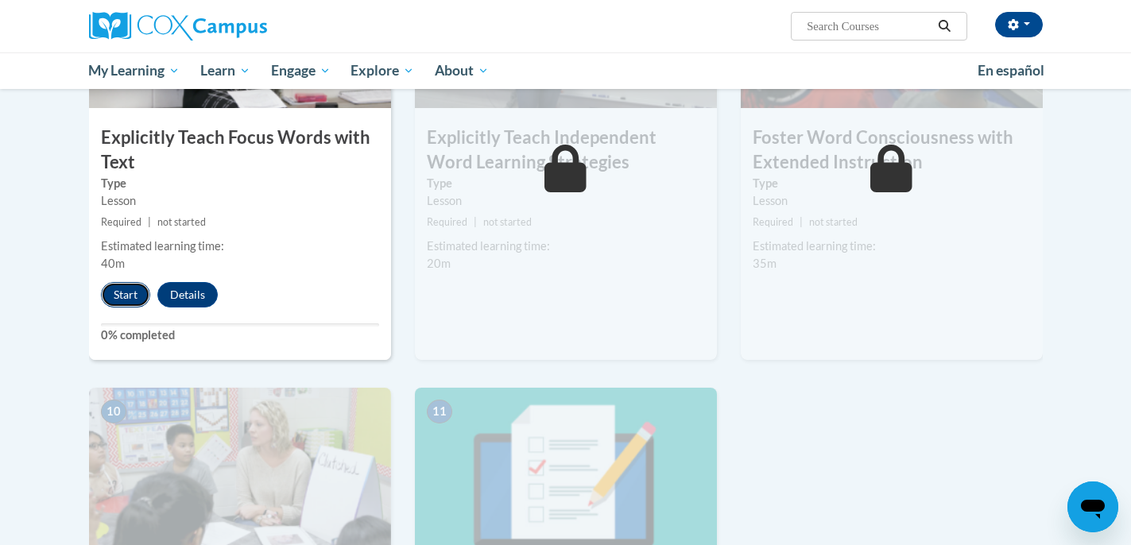
click at [132, 300] on button "Start" at bounding box center [125, 294] width 49 height 25
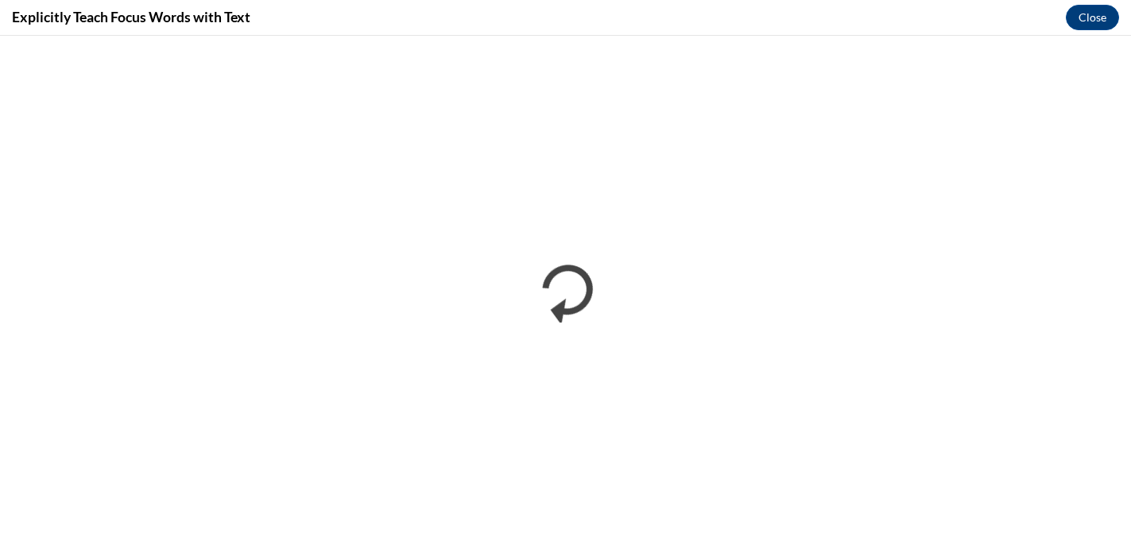
scroll to position [0, 0]
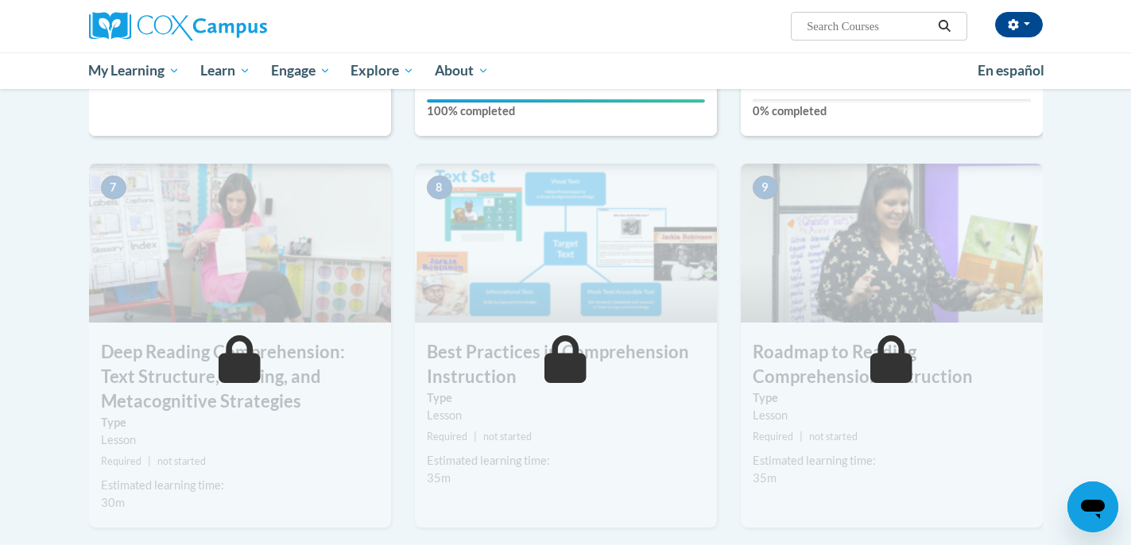
scroll to position [892, 0]
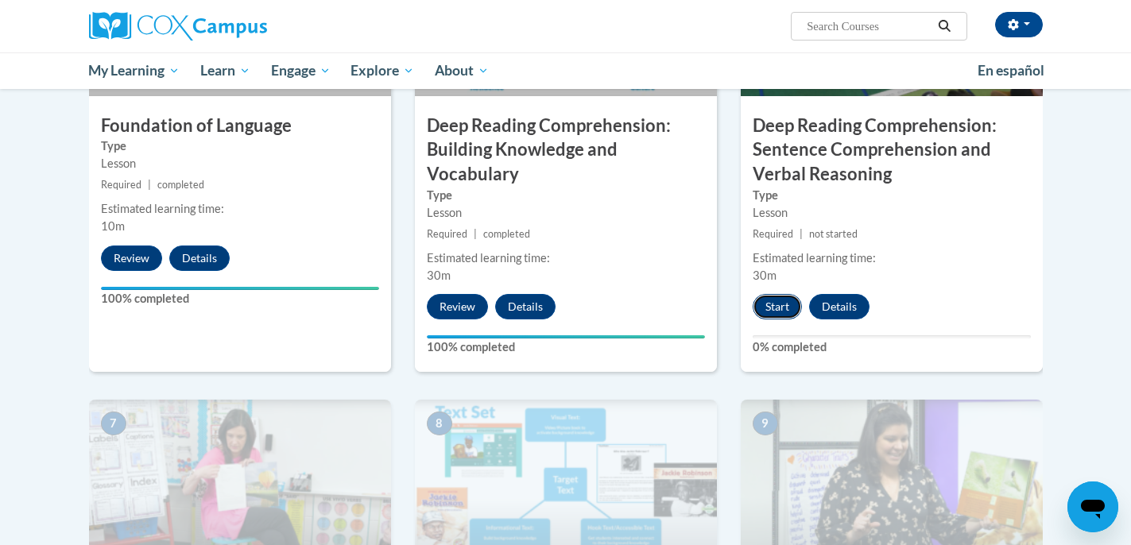
click at [773, 312] on button "Start" at bounding box center [777, 306] width 49 height 25
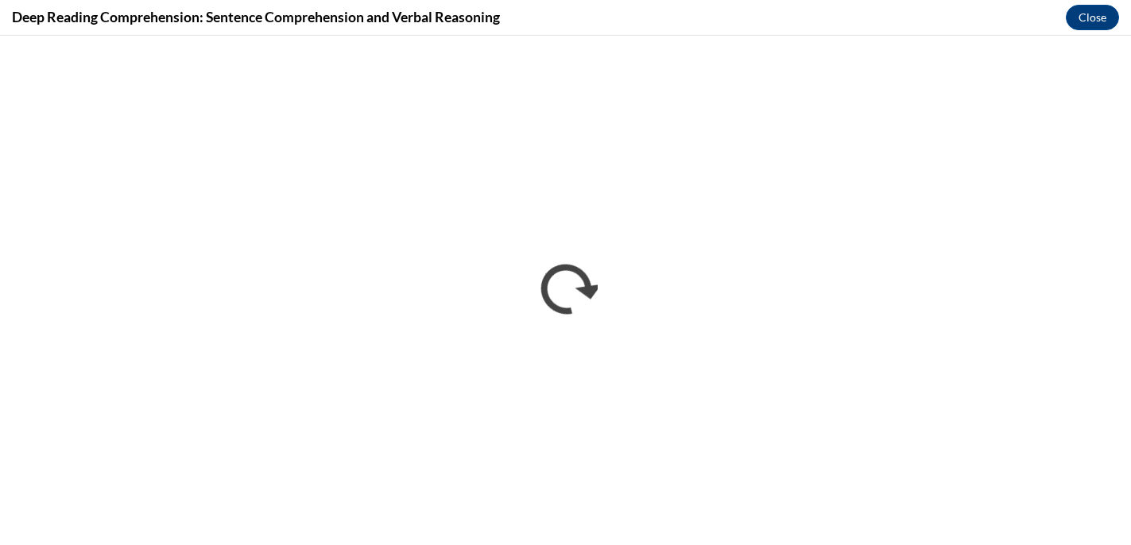
scroll to position [0, 0]
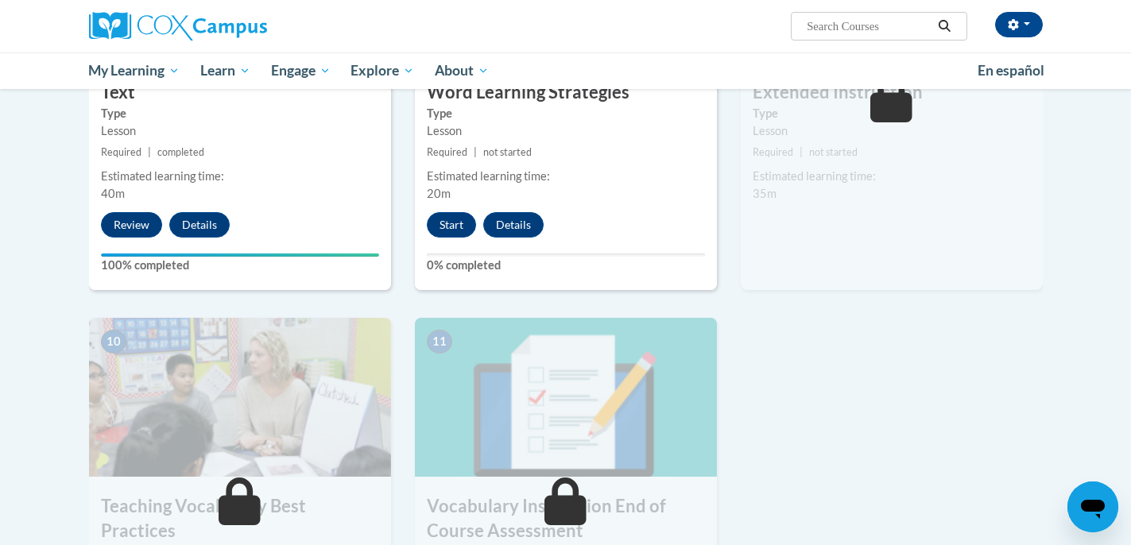
scroll to position [1441, 0]
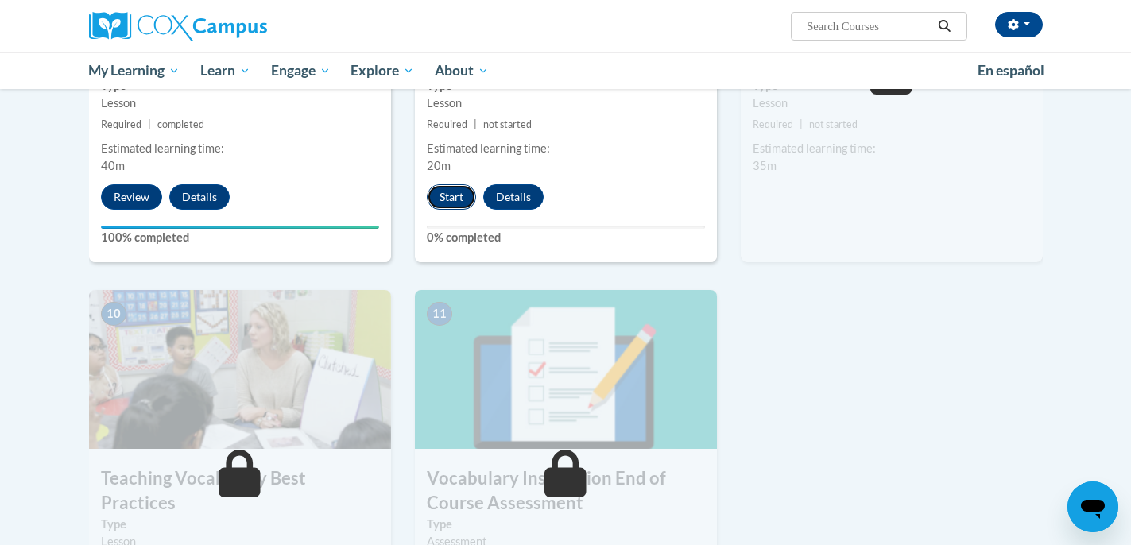
click at [450, 207] on button "Start" at bounding box center [451, 196] width 49 height 25
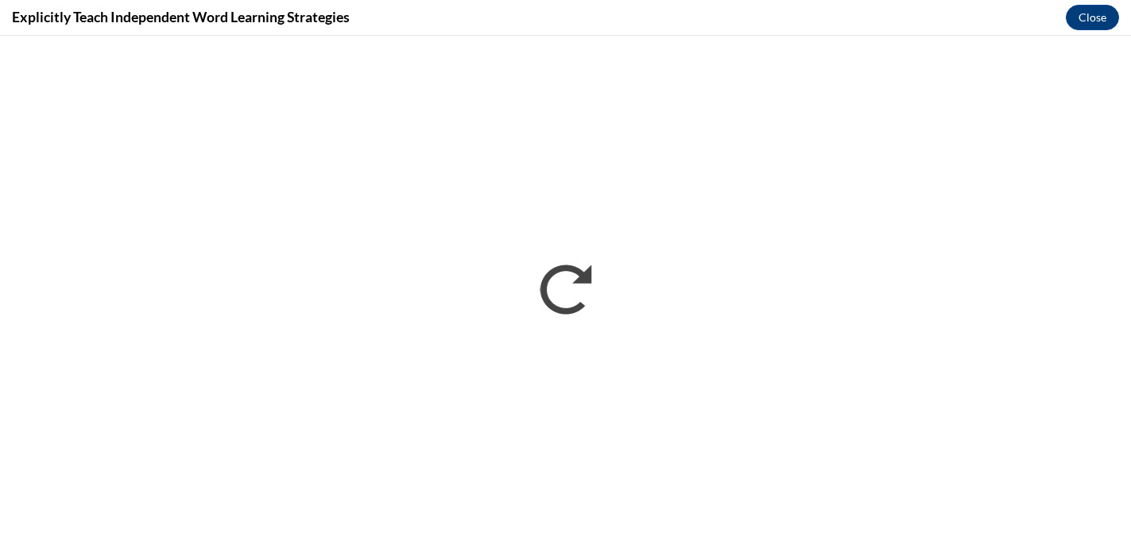
scroll to position [0, 0]
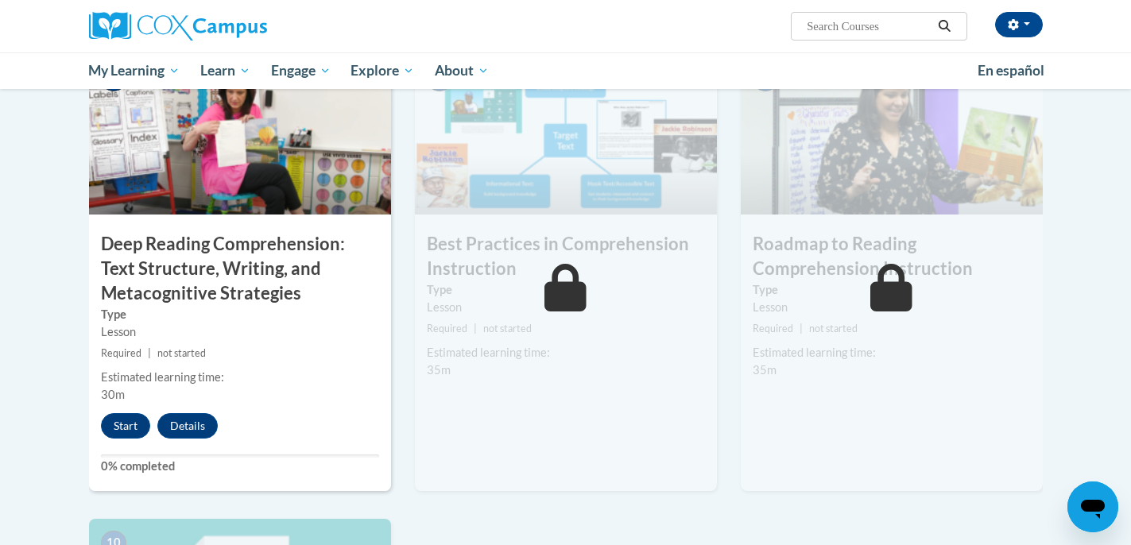
scroll to position [1272, 0]
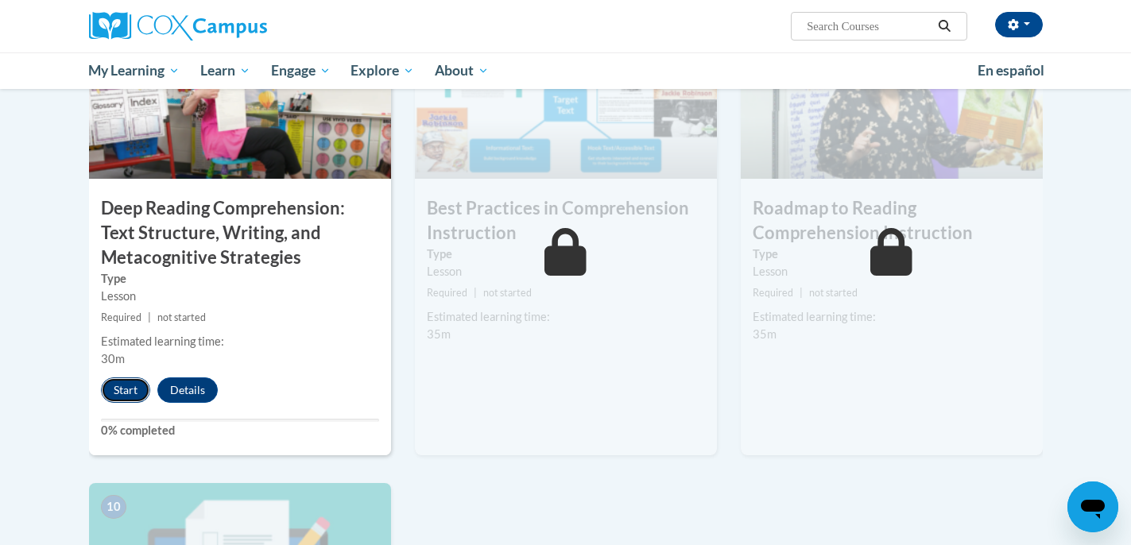
click at [130, 395] on button "Start" at bounding box center [125, 389] width 49 height 25
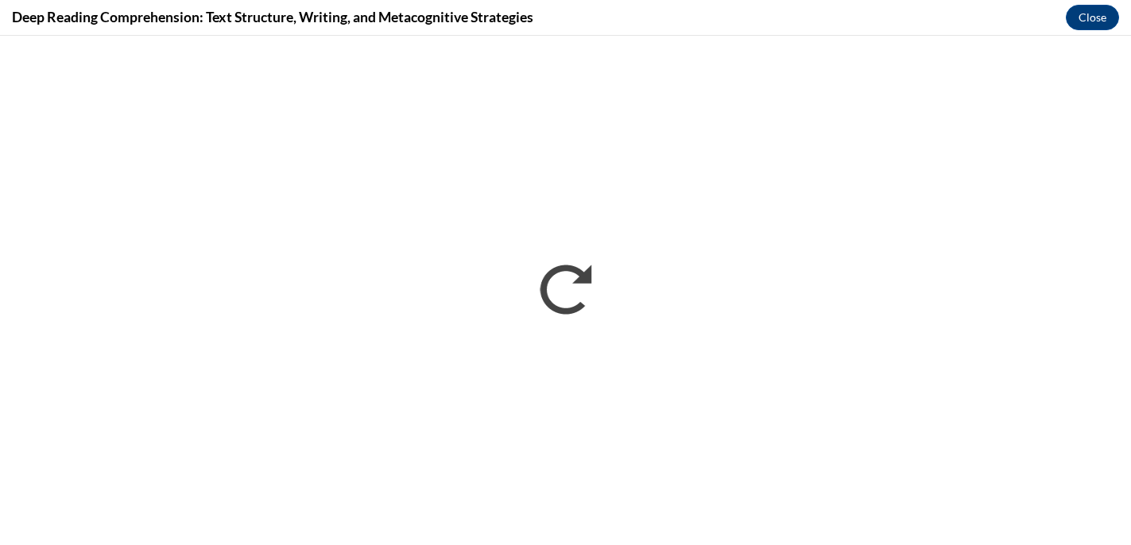
scroll to position [0, 0]
